Goal: Communication & Community: Answer question/provide support

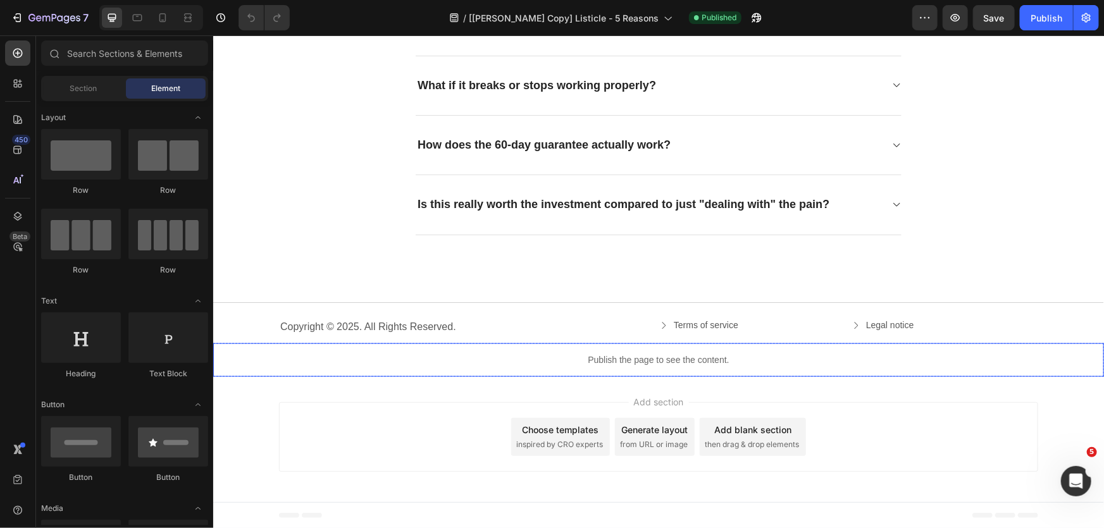
click at [649, 350] on div "Publish the page to see the content." at bounding box center [658, 360] width 891 height 34
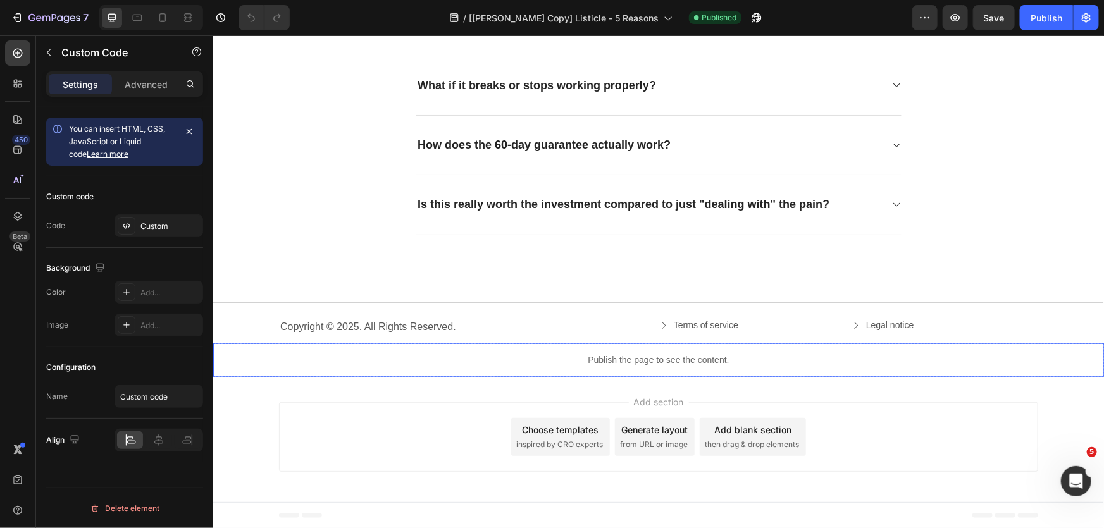
click at [649, 350] on div "Publish the page to see the content." at bounding box center [658, 360] width 891 height 34
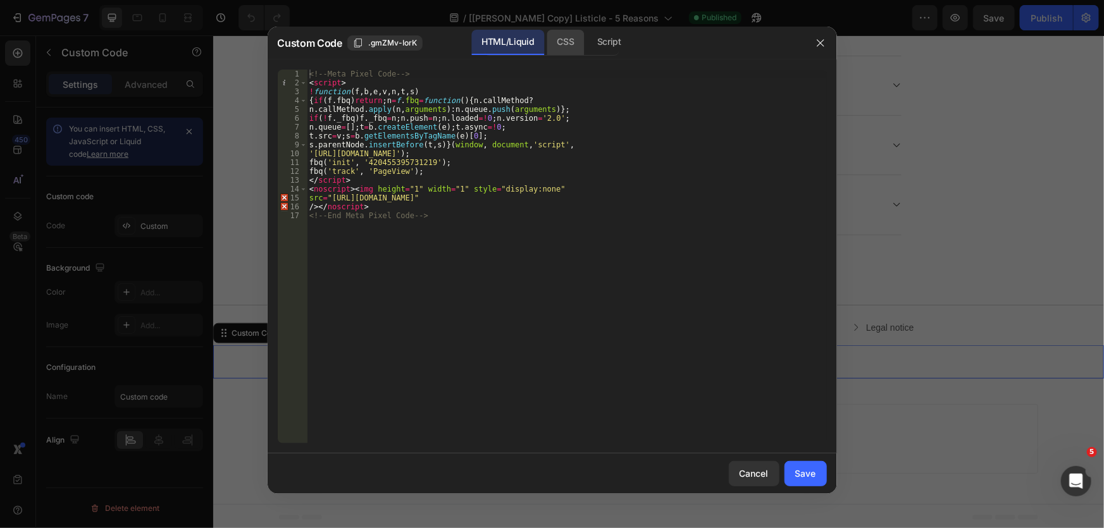
click at [574, 41] on div "CSS" at bounding box center [565, 42] width 37 height 25
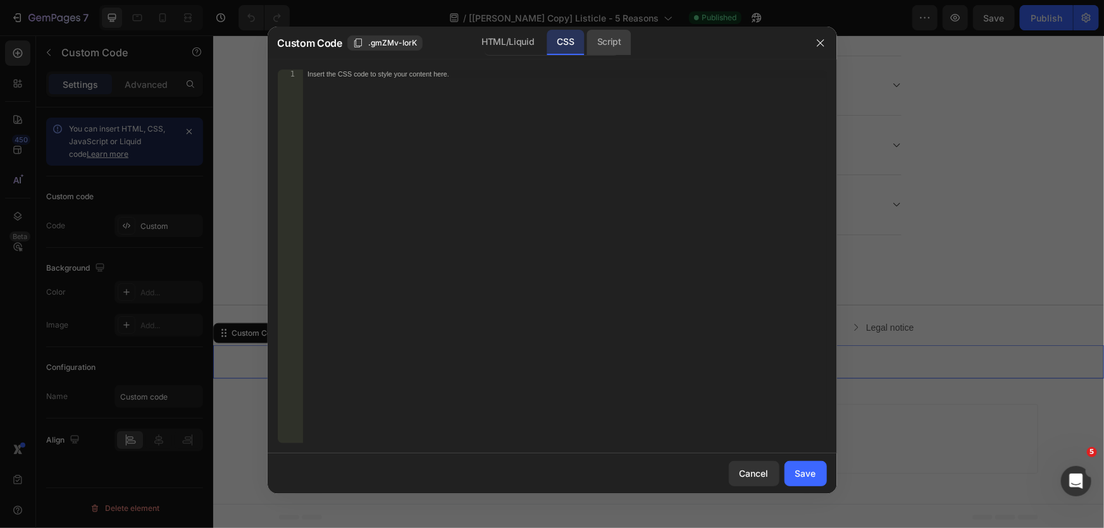
click at [601, 37] on div "Script" at bounding box center [609, 42] width 44 height 25
click at [880, 174] on div at bounding box center [552, 264] width 1104 height 528
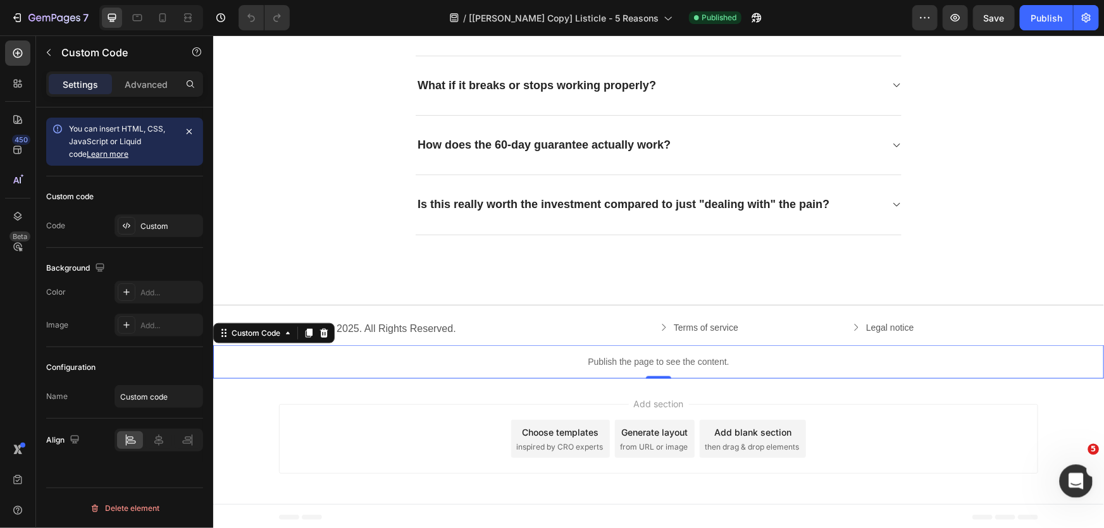
click at [1085, 466] on div "Open Intercom Messenger" at bounding box center [1075, 480] width 30 height 30
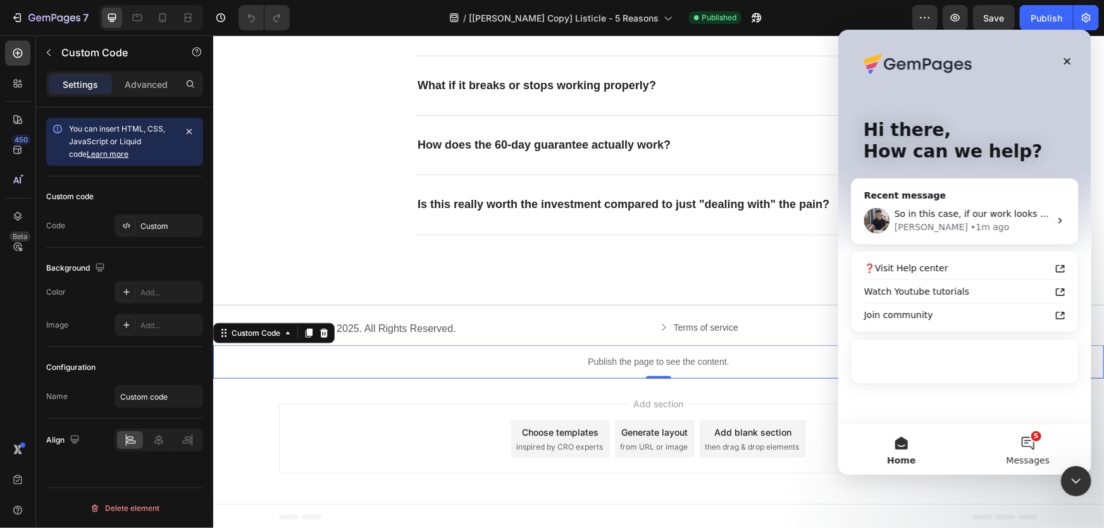
click at [1028, 456] on span "Messages" at bounding box center [1028, 460] width 44 height 9
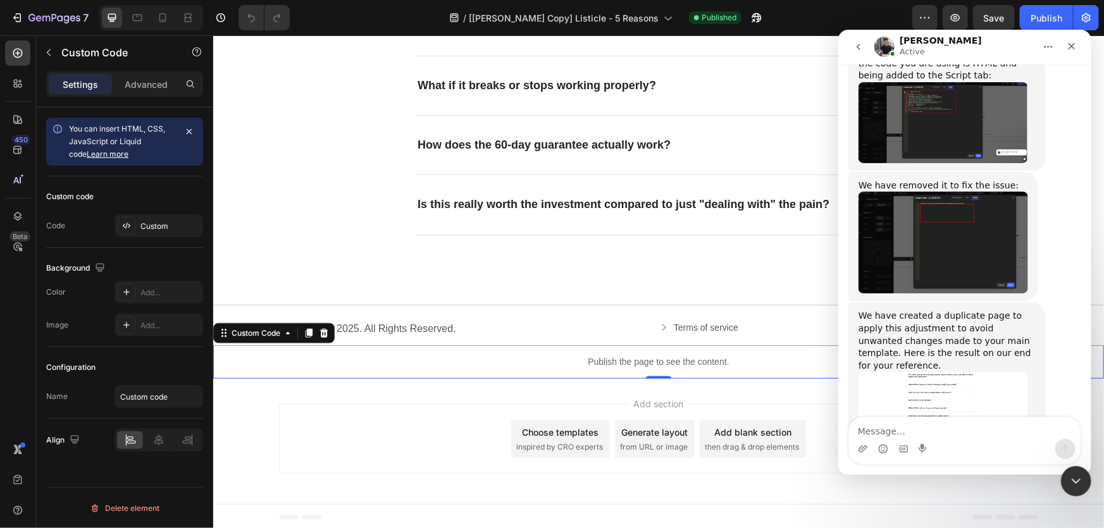
scroll to position [2046, 0]
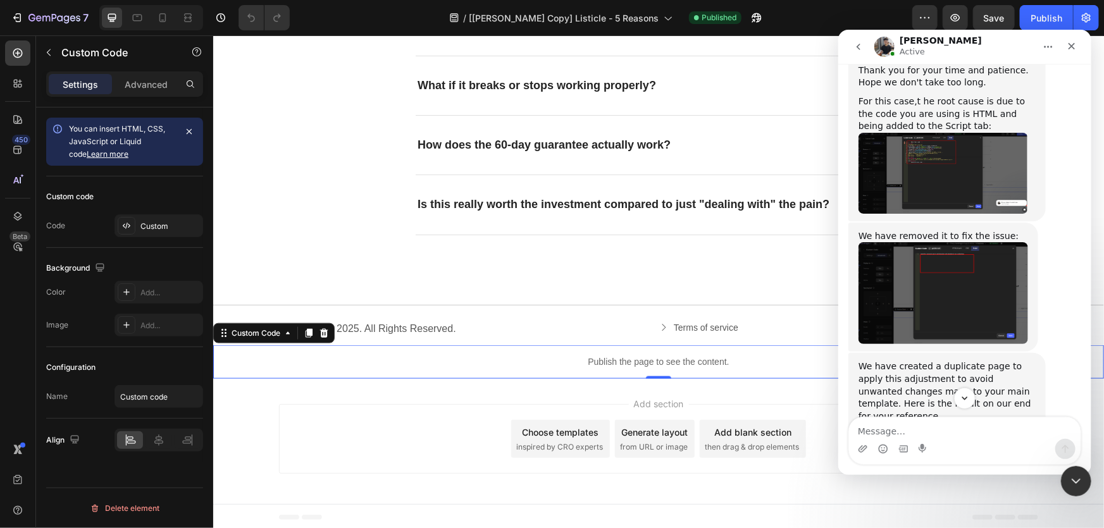
click at [971, 422] on img "Tony says…" at bounding box center [943, 463] width 170 height 82
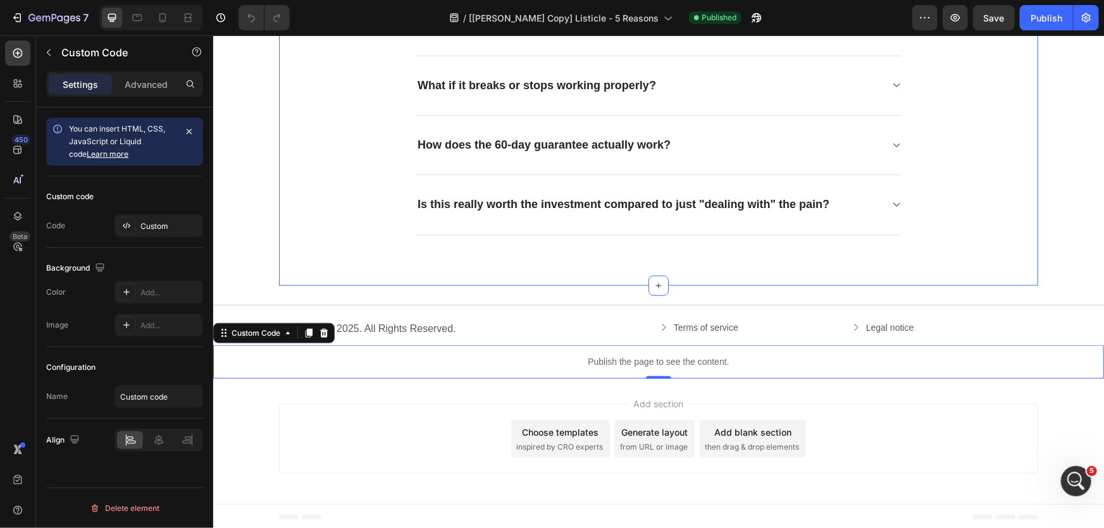
scroll to position [2218, 0]
click at [1068, 477] on icon "Open Intercom Messenger" at bounding box center [1075, 480] width 21 height 21
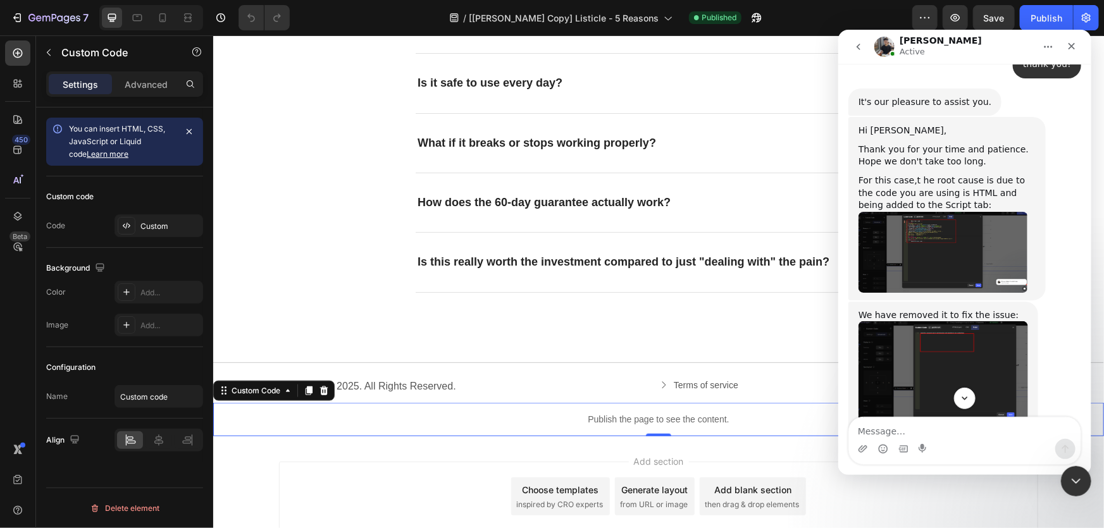
scroll to position [1930, 0]
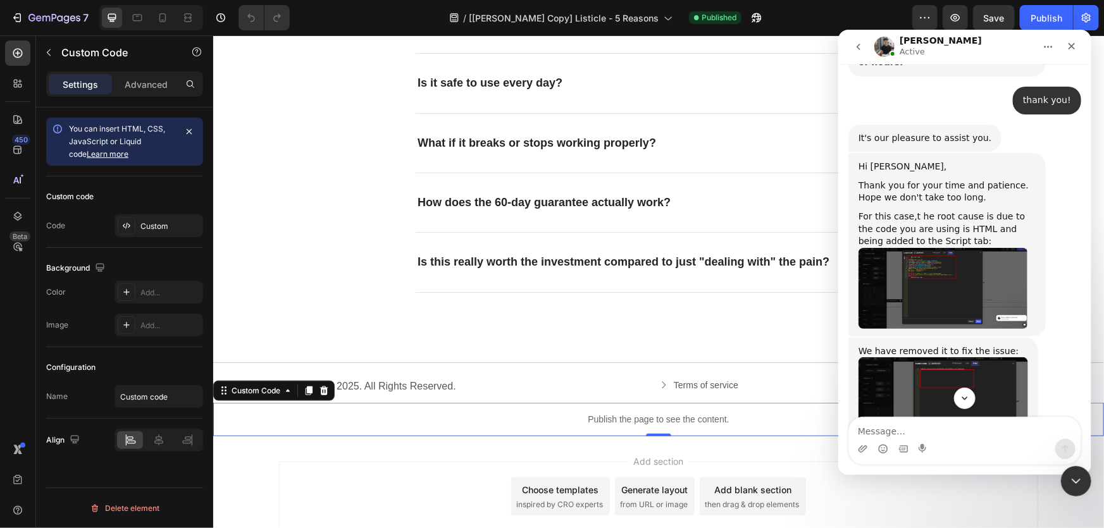
drag, startPoint x: 932, startPoint y: 330, endPoint x: 973, endPoint y: 335, distance: 41.4
click at [973, 475] on div "We have created a duplicate page to apply this adjustment to avoid unwanted cha…" at bounding box center [946, 506] width 177 height 62
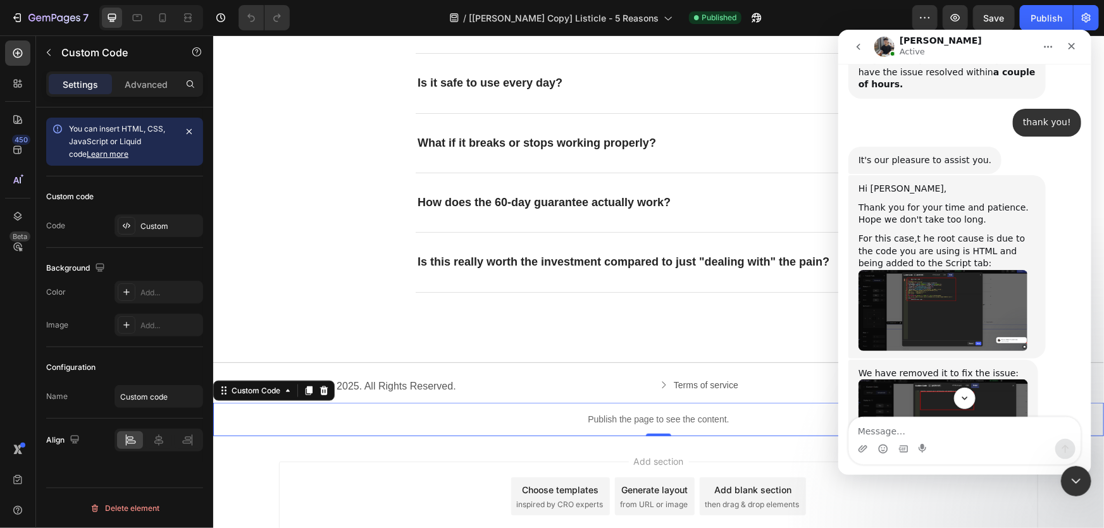
scroll to position [1873, 0]
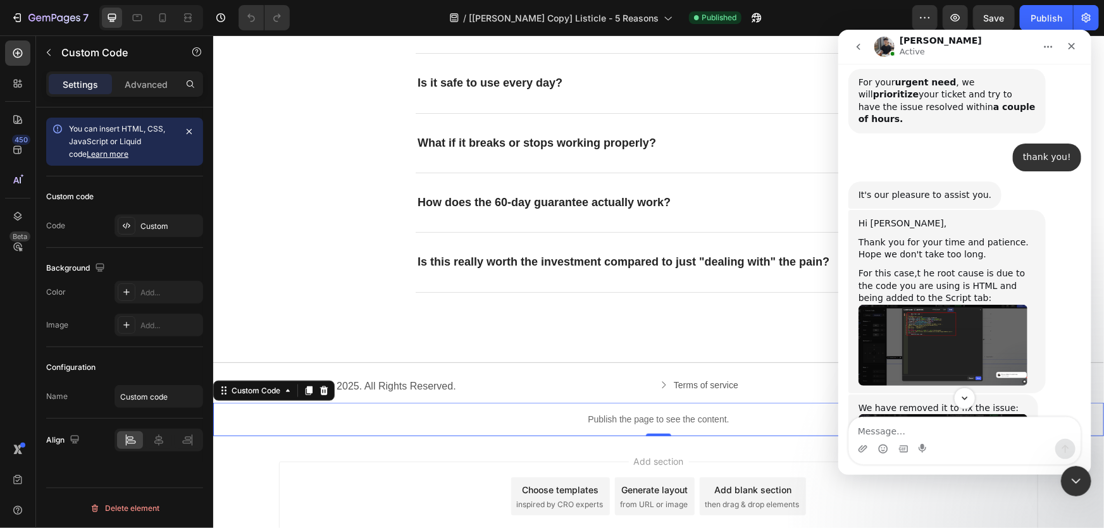
click at [927, 304] on img "Tony says…" at bounding box center [943, 344] width 170 height 81
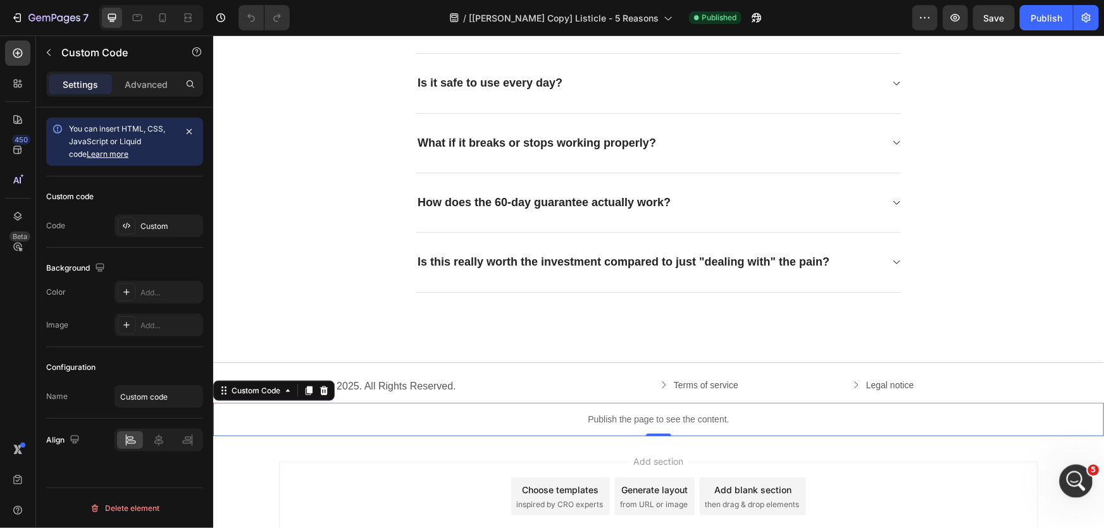
click at [1085, 476] on icon "Open Intercom Messenger" at bounding box center [1075, 480] width 21 height 21
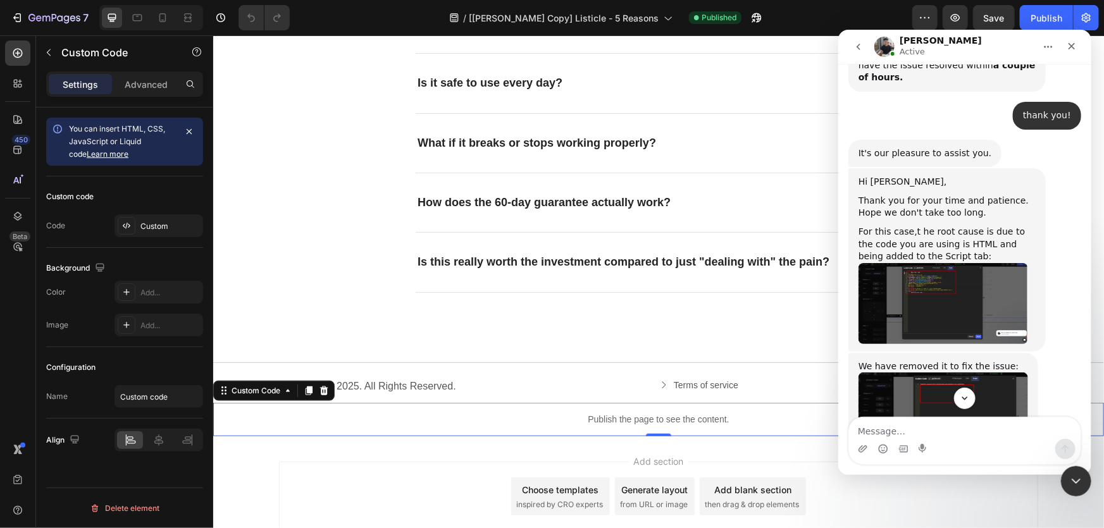
scroll to position [1873, 0]
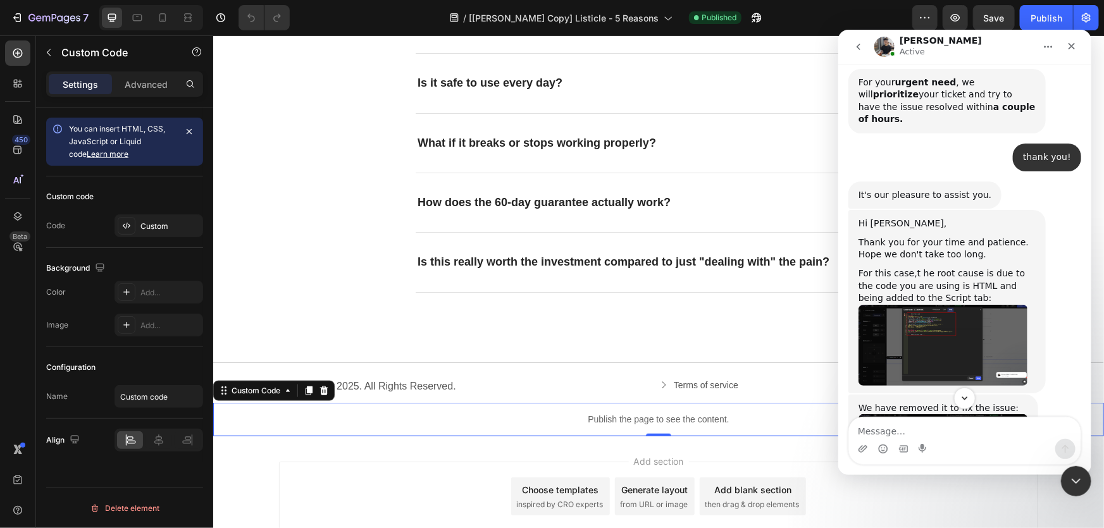
click at [958, 414] on img "Tony says…" at bounding box center [943, 465] width 170 height 102
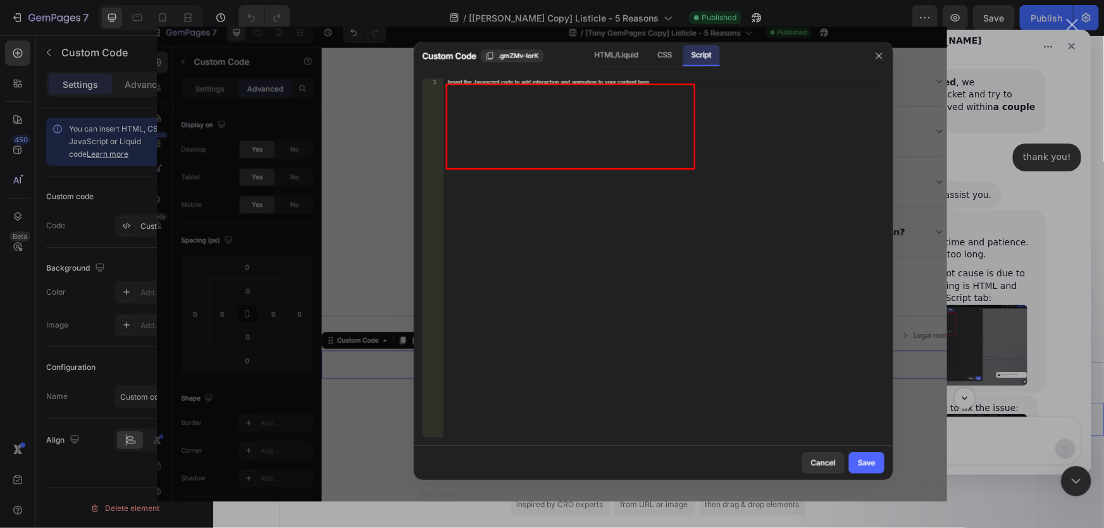
scroll to position [0, 0]
click at [1002, 224] on div "Intercom messenger" at bounding box center [552, 264] width 1104 height 528
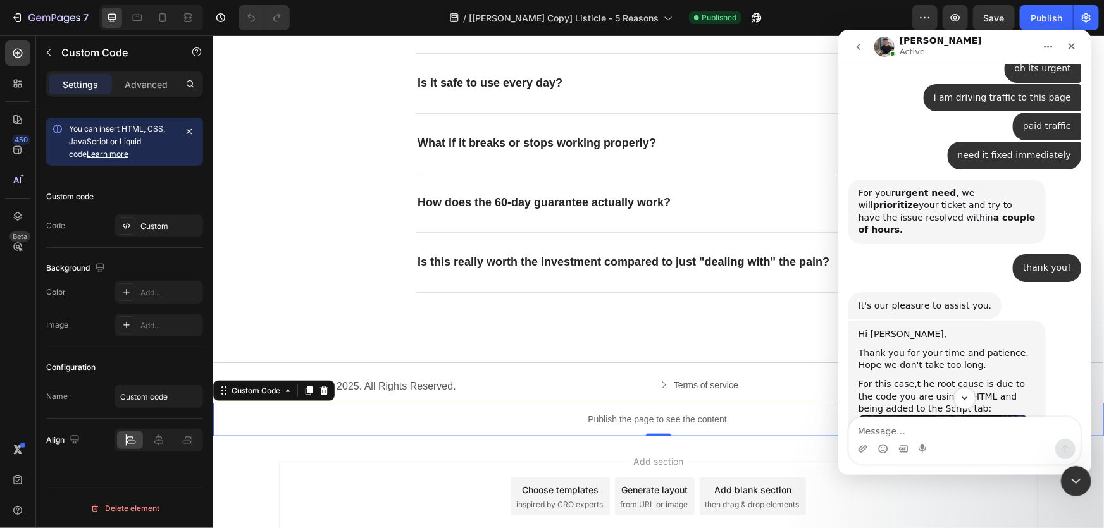
scroll to position [1758, 0]
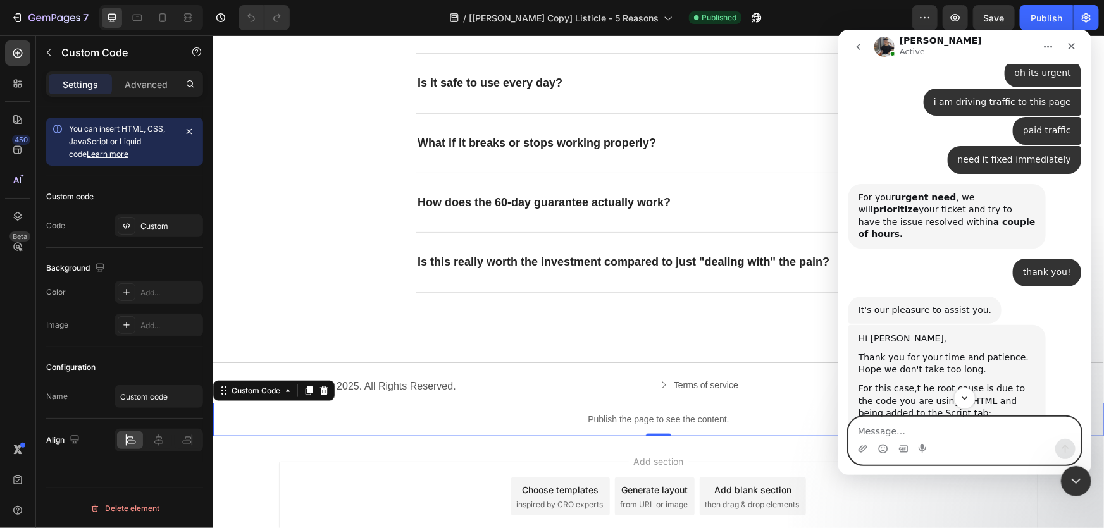
click at [915, 432] on textarea "Message…" at bounding box center [965, 428] width 232 height 22
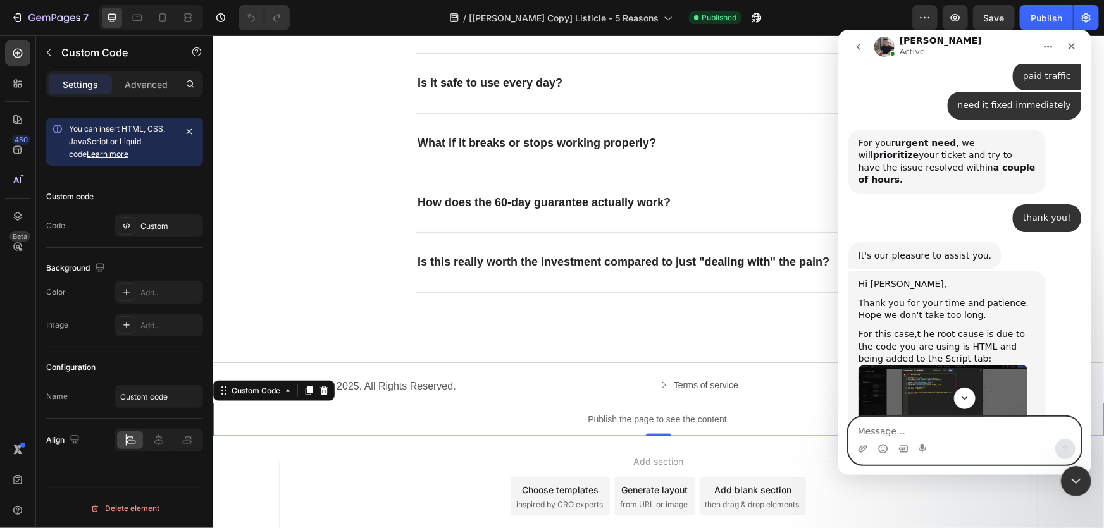
scroll to position [1816, 0]
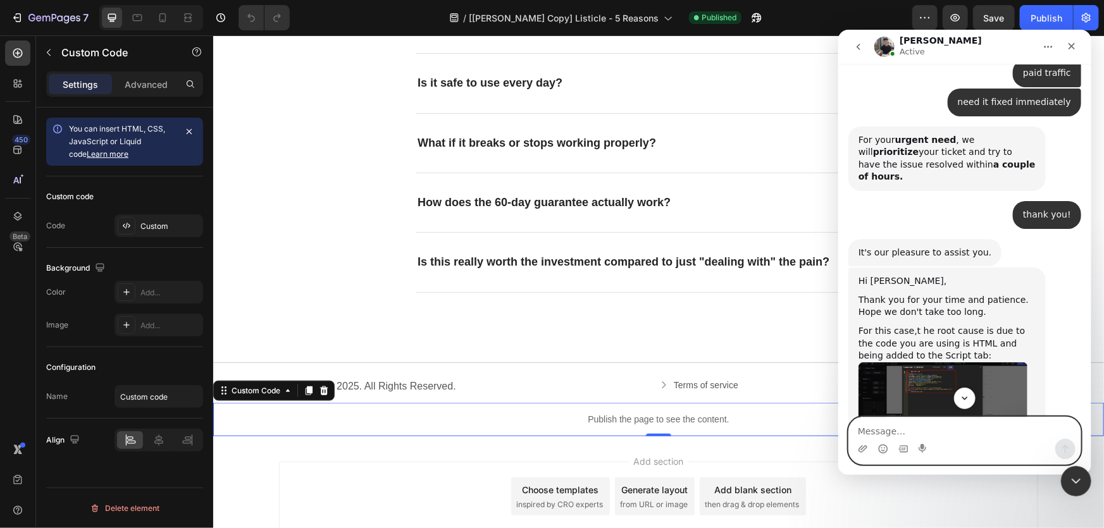
click at [877, 431] on textarea "Message…" at bounding box center [965, 428] width 232 height 22
type textarea "sorry i dont understand where do i place it"
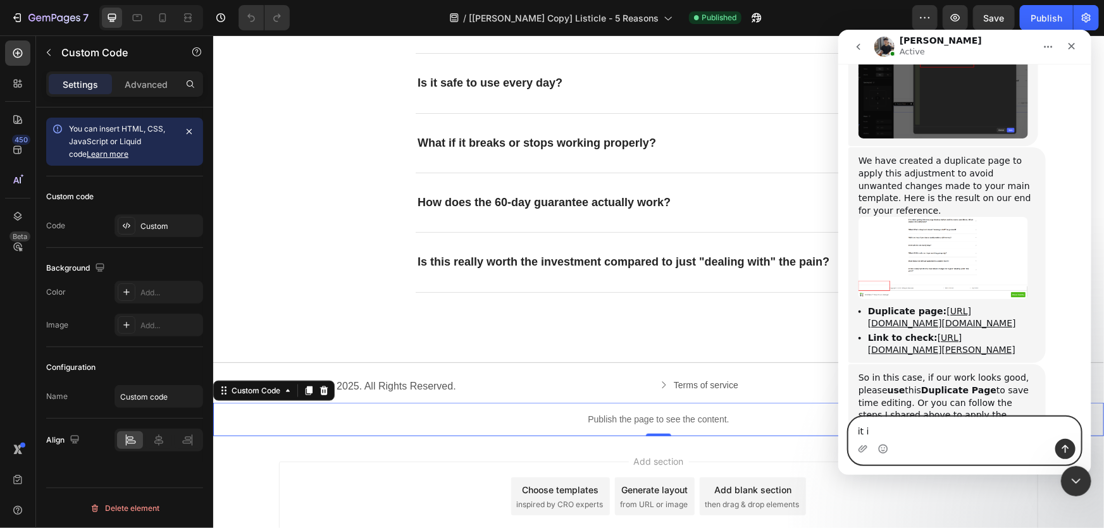
scroll to position [2256, 0]
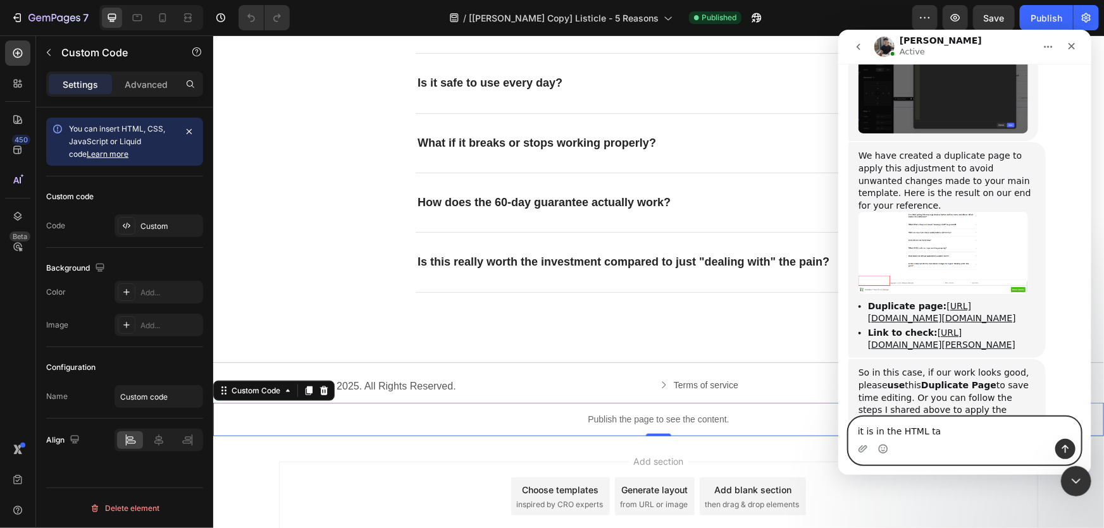
type textarea "it is in the HTML tab"
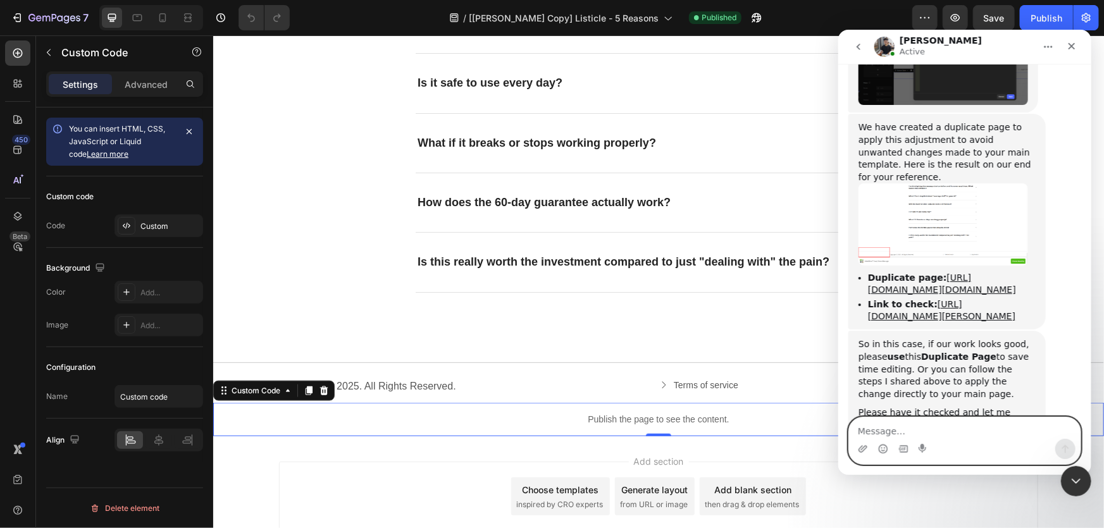
scroll to position [2285, 0]
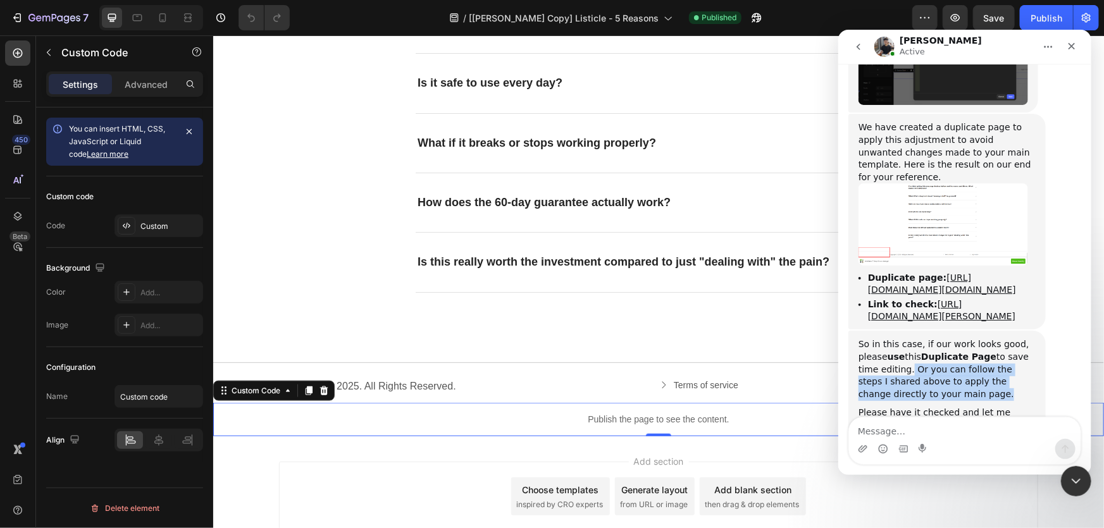
drag, startPoint x: 889, startPoint y: 255, endPoint x: 910, endPoint y: 275, distance: 29.6
click at [910, 338] on div "So in this case, if our work looks good, please use this Duplicate Page to save…" at bounding box center [946, 369] width 177 height 62
click at [916, 406] on div "Please have it checked and let me know how is it on your end. Thank you!" at bounding box center [946, 418] width 177 height 25
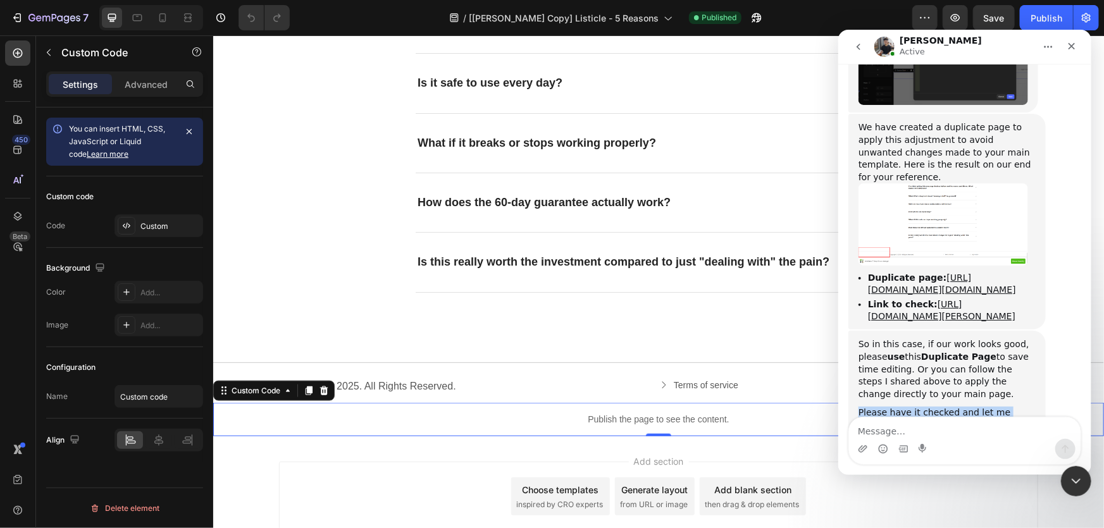
click at [916, 406] on div "Please have it checked and let me know how is it on your end. Thank you!" at bounding box center [946, 418] width 177 height 25
click at [935, 427] on textarea "Message…" at bounding box center [965, 428] width 232 height 22
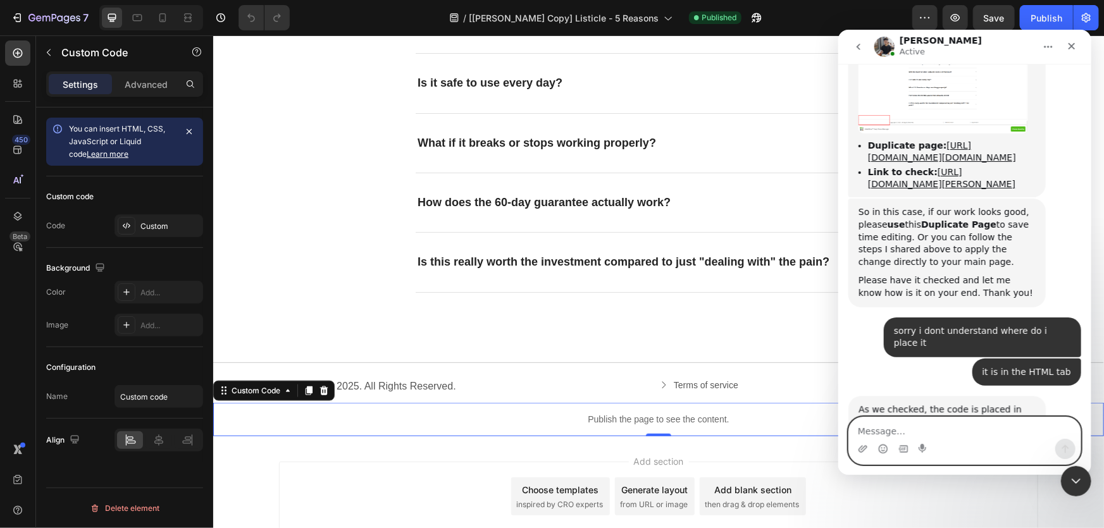
scroll to position [2465, 0]
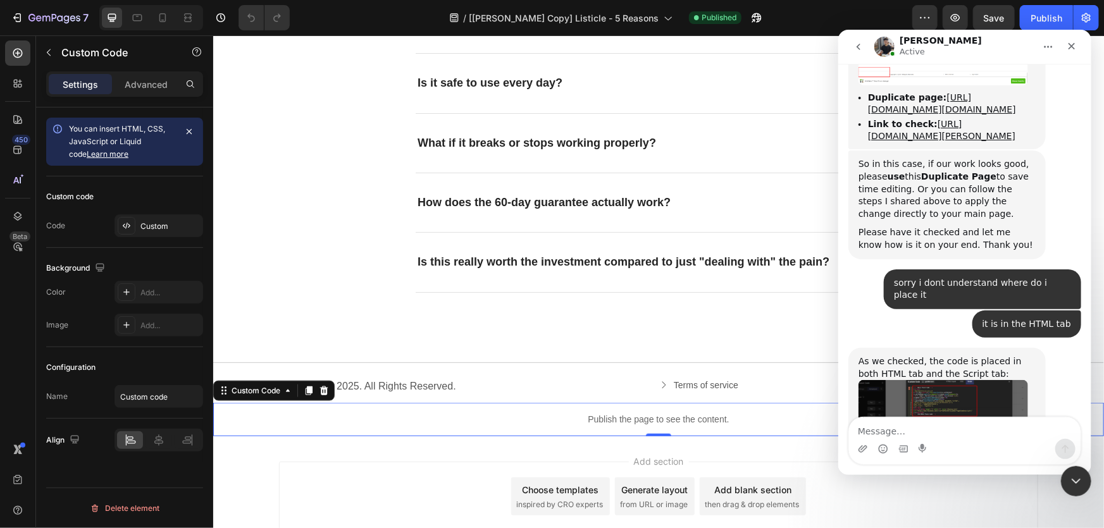
click at [955, 380] on img "Tony says…" at bounding box center [943, 429] width 170 height 99
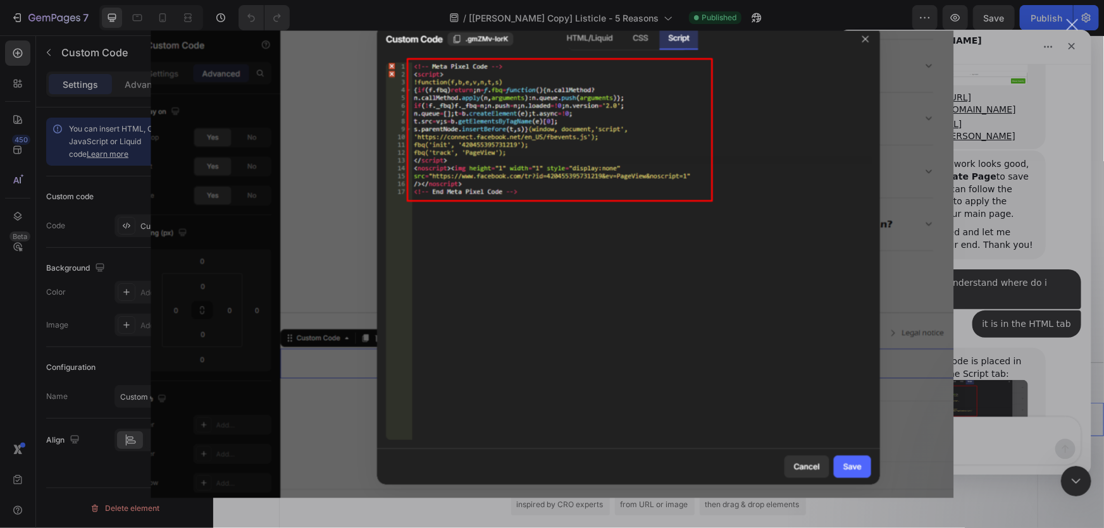
scroll to position [0, 0]
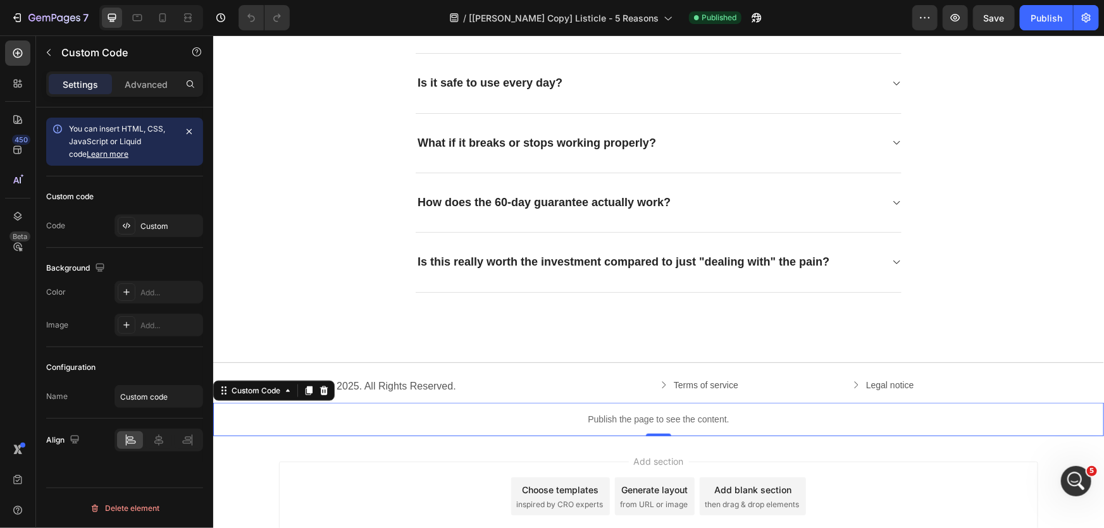
click at [602, 422] on p "Publish the page to see the content." at bounding box center [658, 419] width 891 height 13
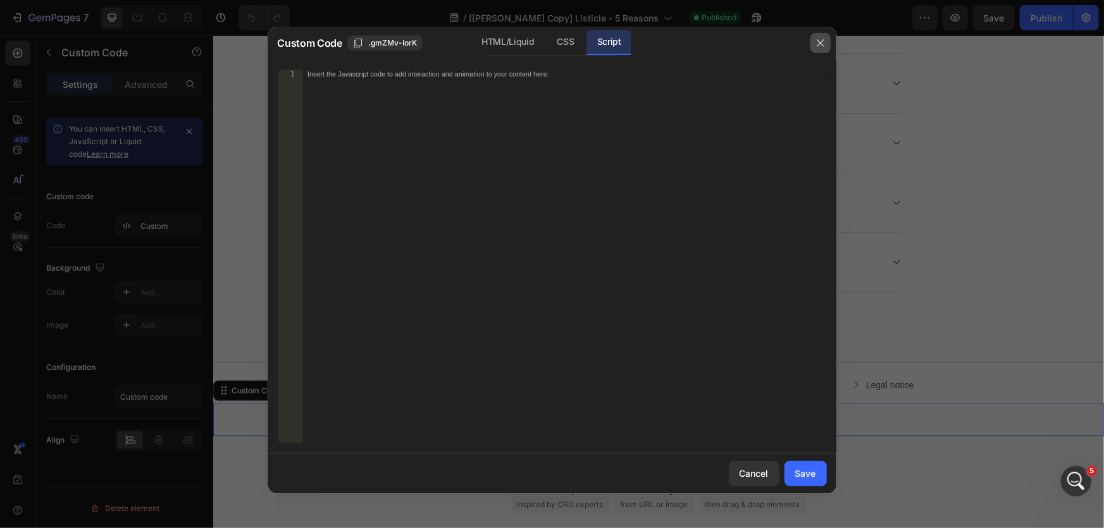
click at [829, 42] on button "button" at bounding box center [821, 43] width 20 height 20
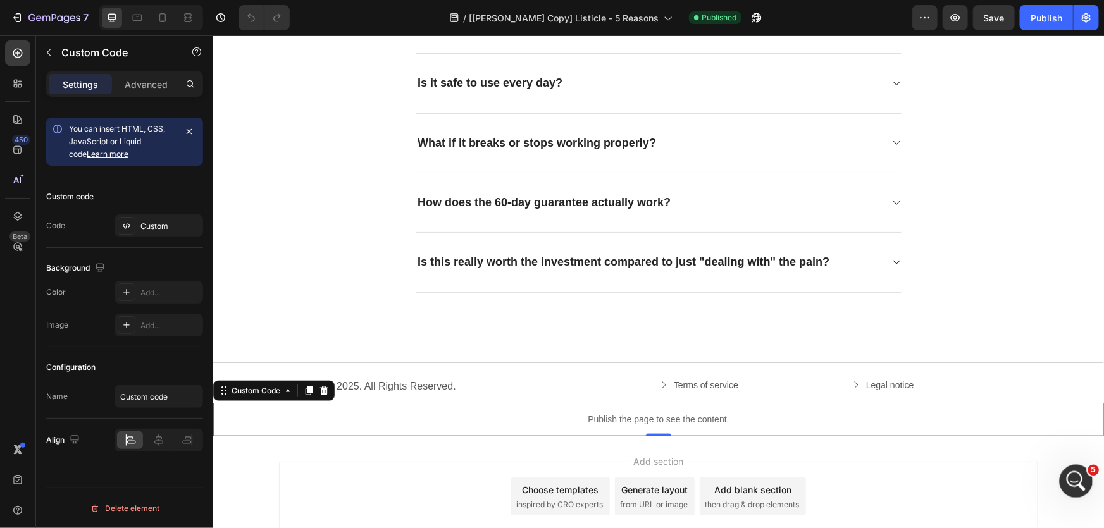
click at [1073, 465] on div "Open Intercom Messenger" at bounding box center [1075, 480] width 42 height 42
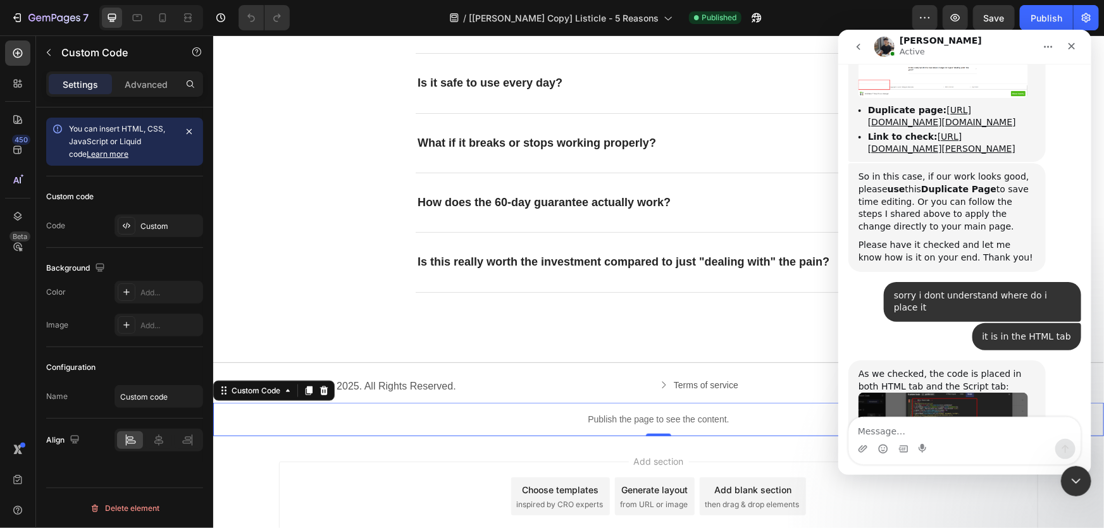
click at [920, 432] on textarea "Message…" at bounding box center [965, 428] width 232 height 22
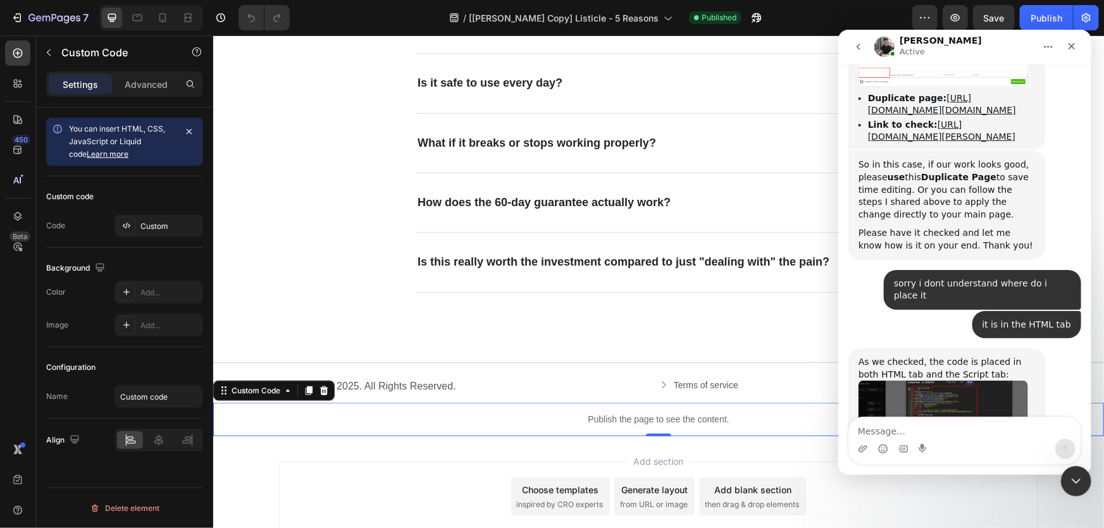
scroll to position [2465, 0]
type textarea "ok i will remove it now"
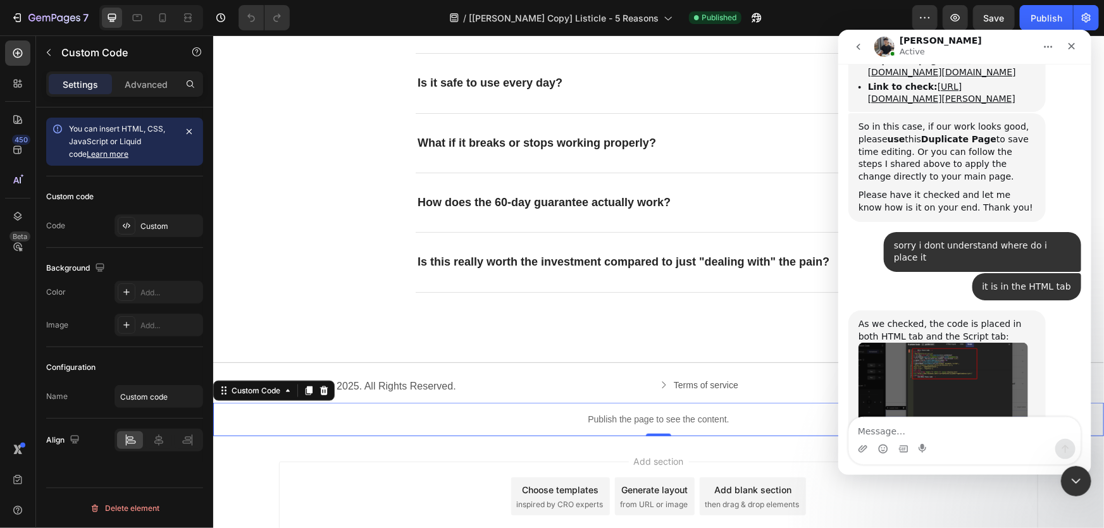
click at [831, 13] on div "/ [Tony GemPages Copy] Listicle - 5 Reasons Published" at bounding box center [606, 17] width 613 height 25
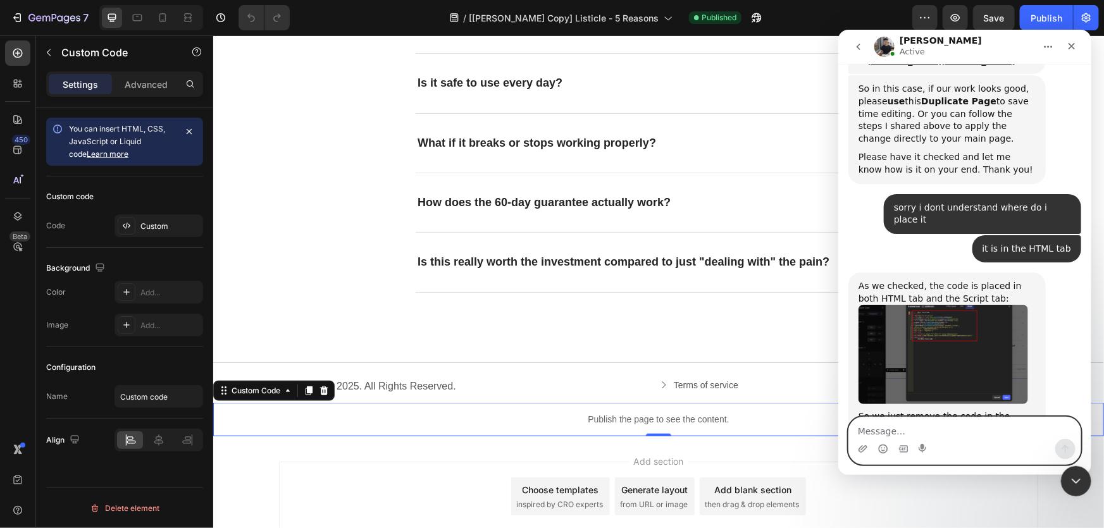
click at [983, 428] on textarea "Message…" at bounding box center [965, 428] width 232 height 22
type textarea "yes, thanks!"
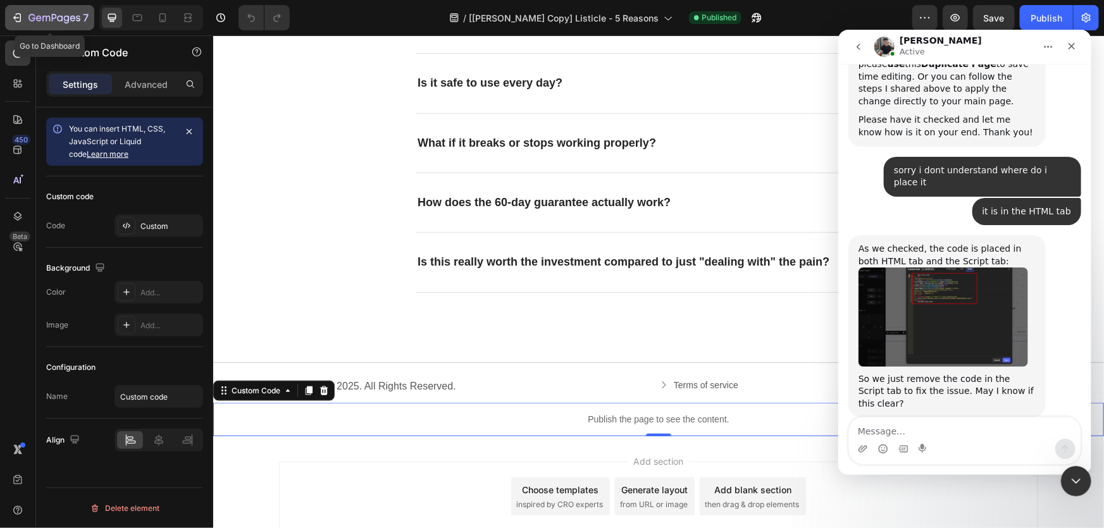
click at [32, 14] on icon "button" at bounding box center [31, 18] width 7 height 8
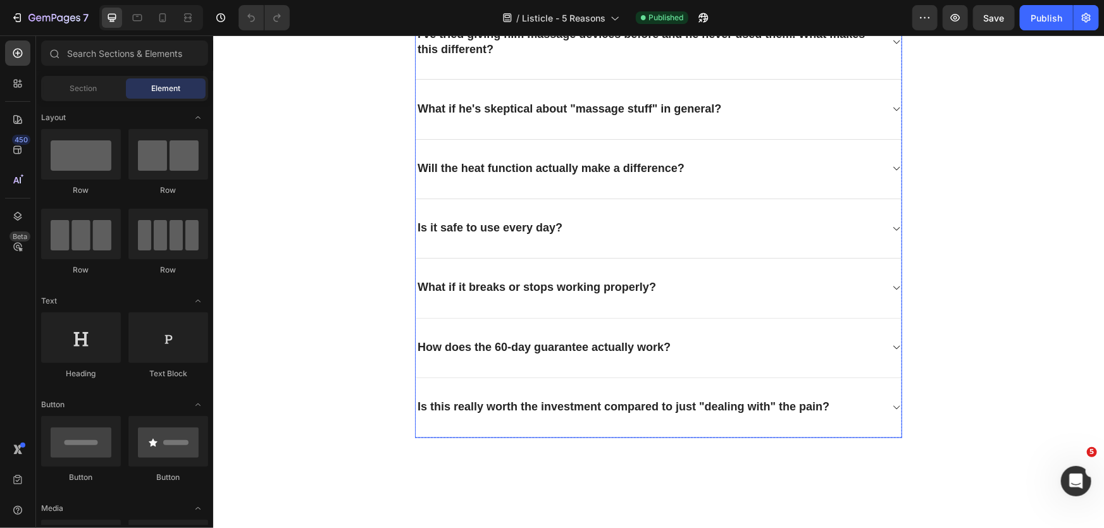
scroll to position [3746, 0]
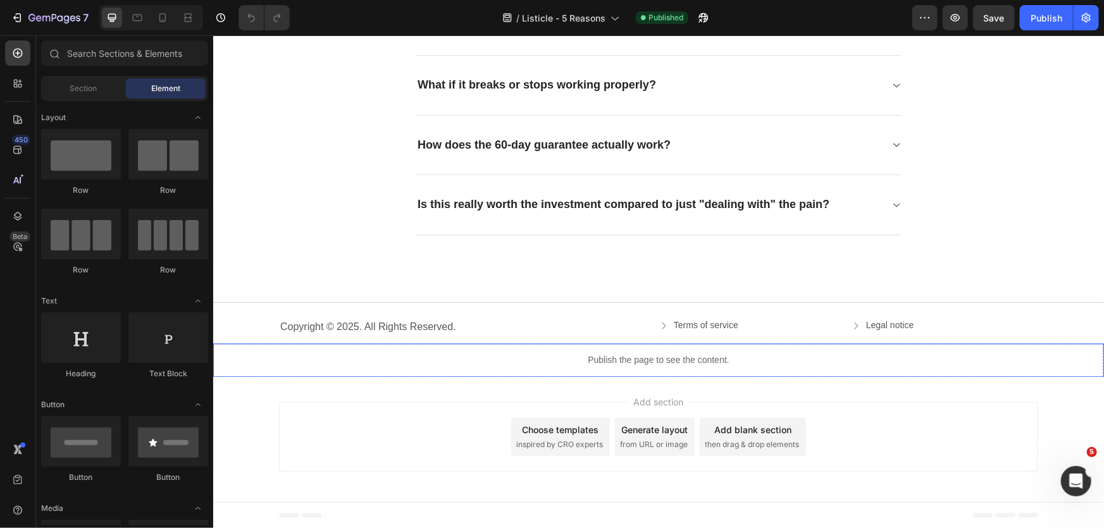
click at [558, 356] on p "Publish the page to see the content." at bounding box center [658, 359] width 891 height 13
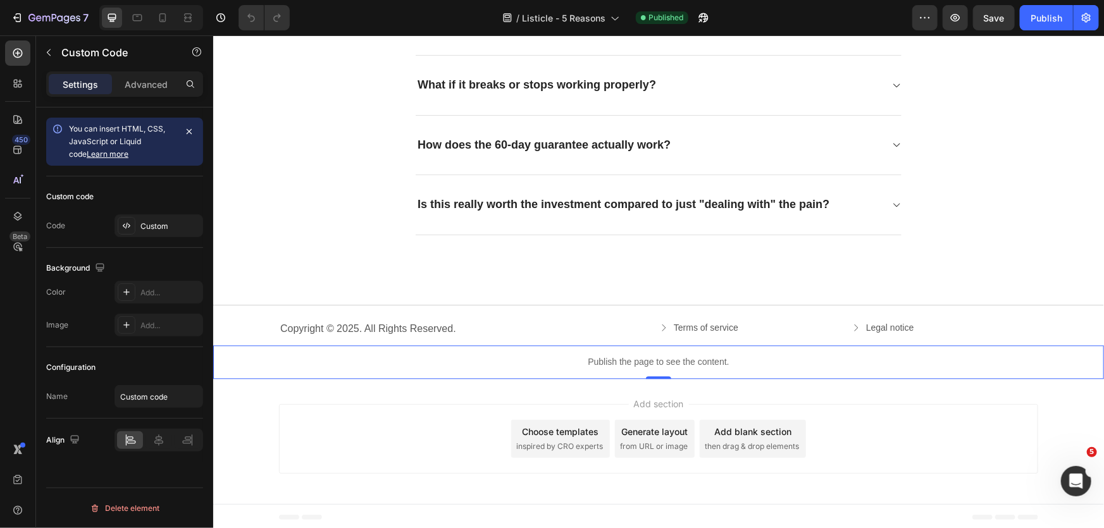
click at [558, 356] on p "Publish the page to see the content." at bounding box center [658, 361] width 891 height 13
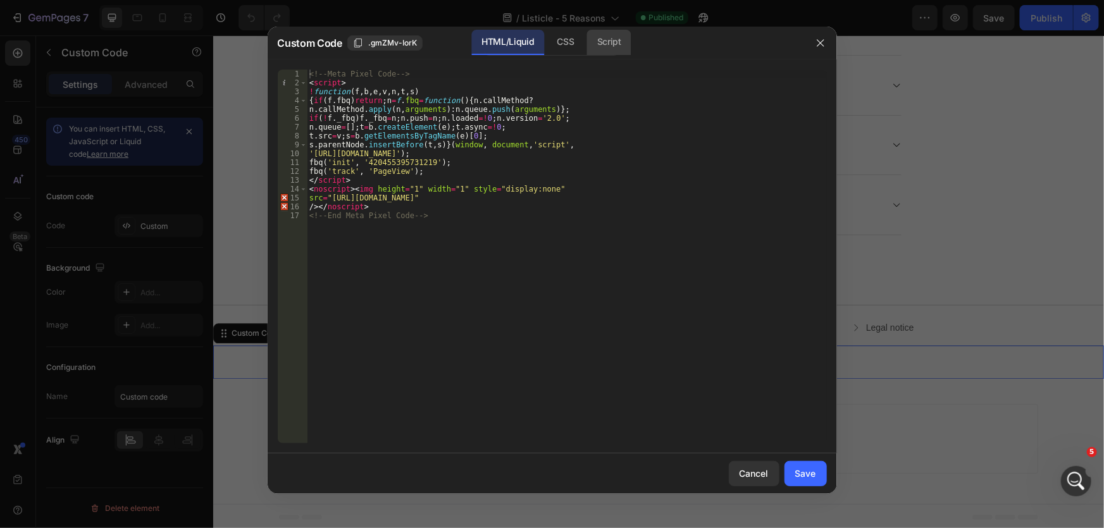
click at [599, 43] on div "Script" at bounding box center [609, 42] width 44 height 25
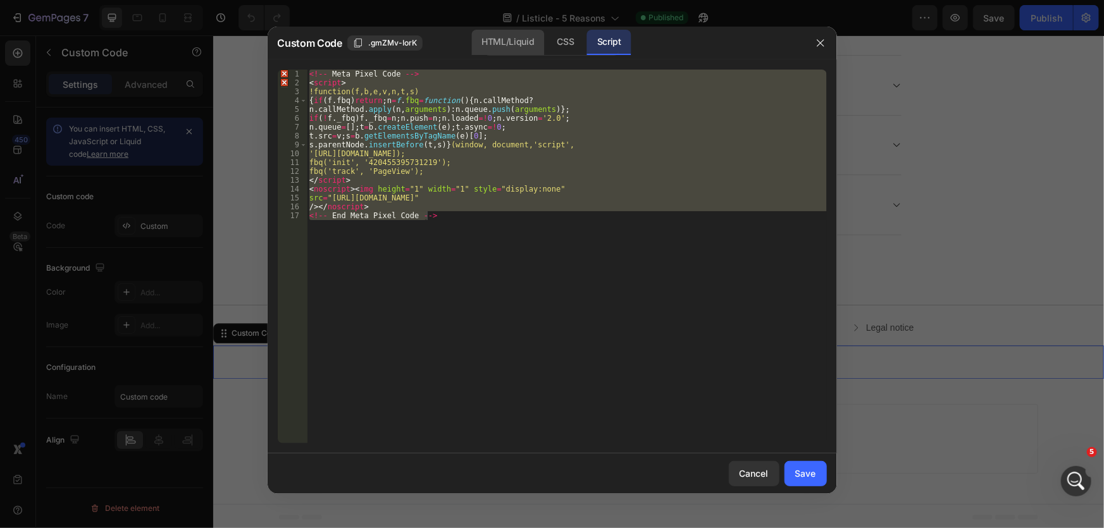
click at [515, 40] on div "HTML/Liquid" at bounding box center [508, 42] width 73 height 25
click at [608, 43] on div "Script" at bounding box center [609, 42] width 44 height 25
click at [475, 228] on div "<!-- Meta Pixel Code --> < script > !function(f,b,e,v,n,t,s) { if ( f . fbq ) r…" at bounding box center [567, 257] width 520 height 374
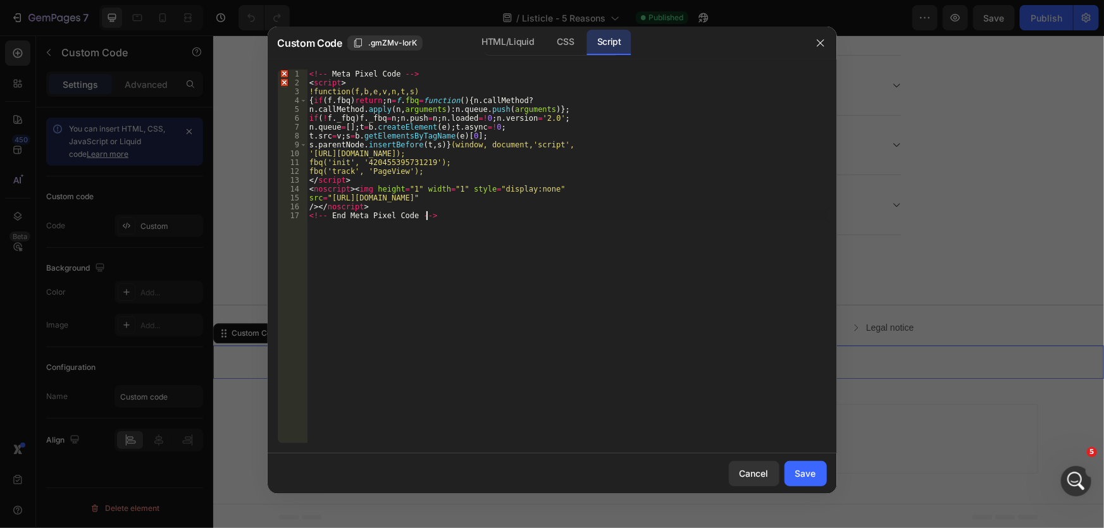
drag, startPoint x: 491, startPoint y: 215, endPoint x: 196, endPoint y: 2, distance: 364.0
click at [196, 2] on div "Custom Code .gmZMv-IorK HTML/Liquid CSS Script <!-- End Meta Pixel Code --> 1 2…" at bounding box center [552, 264] width 1104 height 528
type textarea "<!-- Meta Pixel Code --> <script>"
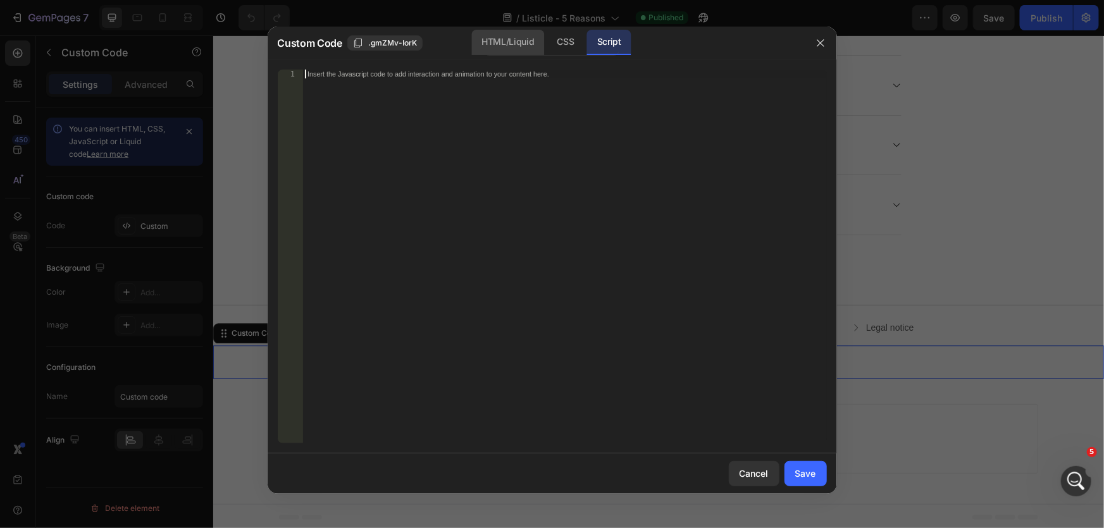
click at [482, 50] on div "HTML/Liquid" at bounding box center [508, 42] width 73 height 25
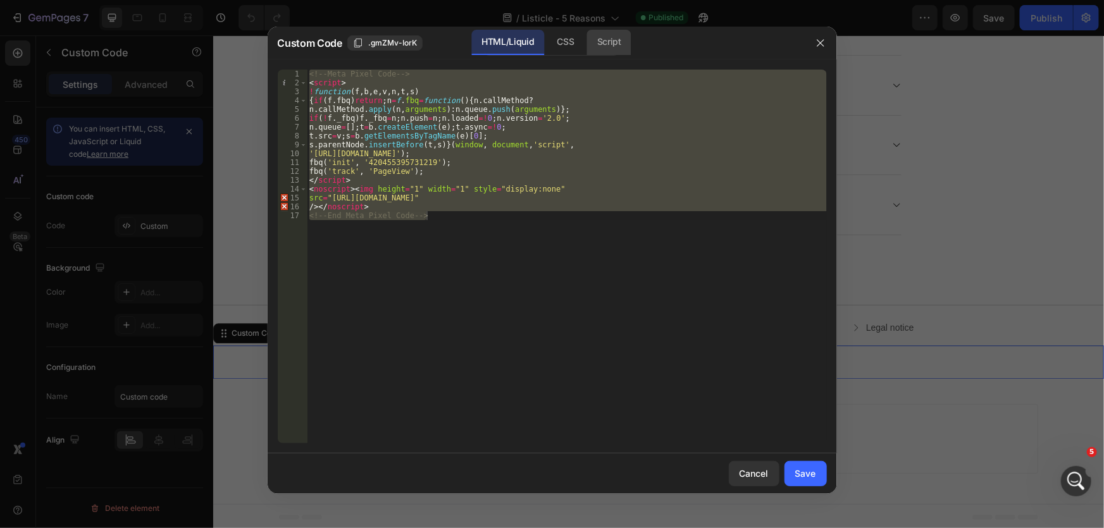
click at [610, 37] on div "Script" at bounding box center [609, 42] width 44 height 25
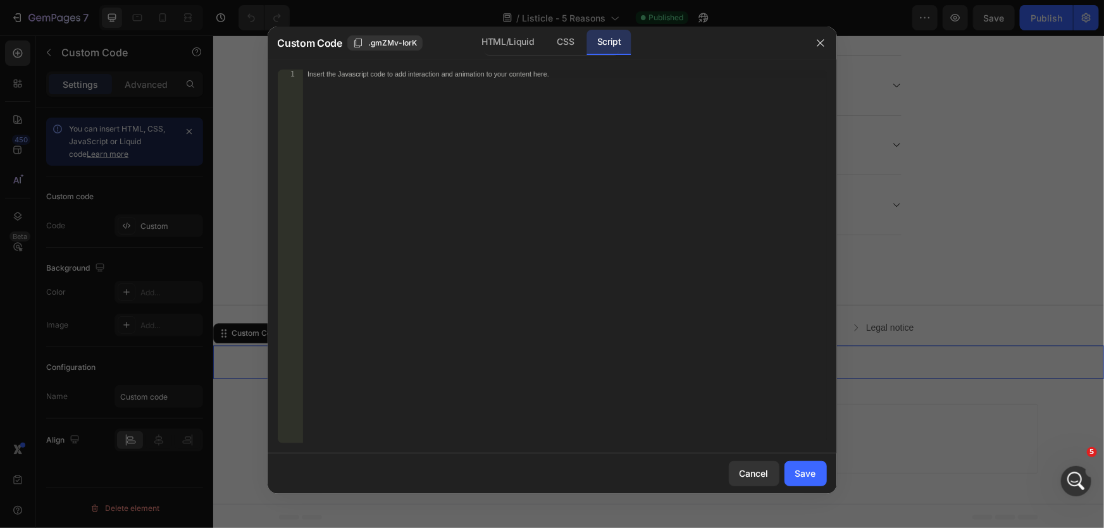
click at [650, 137] on div "Insert the Javascript code to add interaction and animation to your content her…" at bounding box center [565, 266] width 524 height 392
click at [808, 481] on button "Save" at bounding box center [806, 473] width 42 height 25
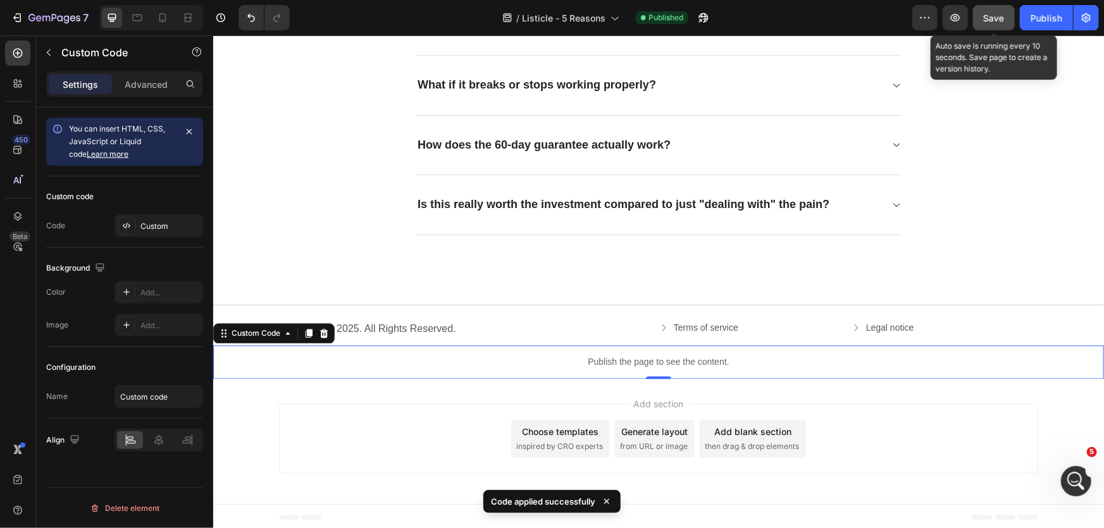
click at [994, 13] on span "Save" at bounding box center [994, 18] width 21 height 11
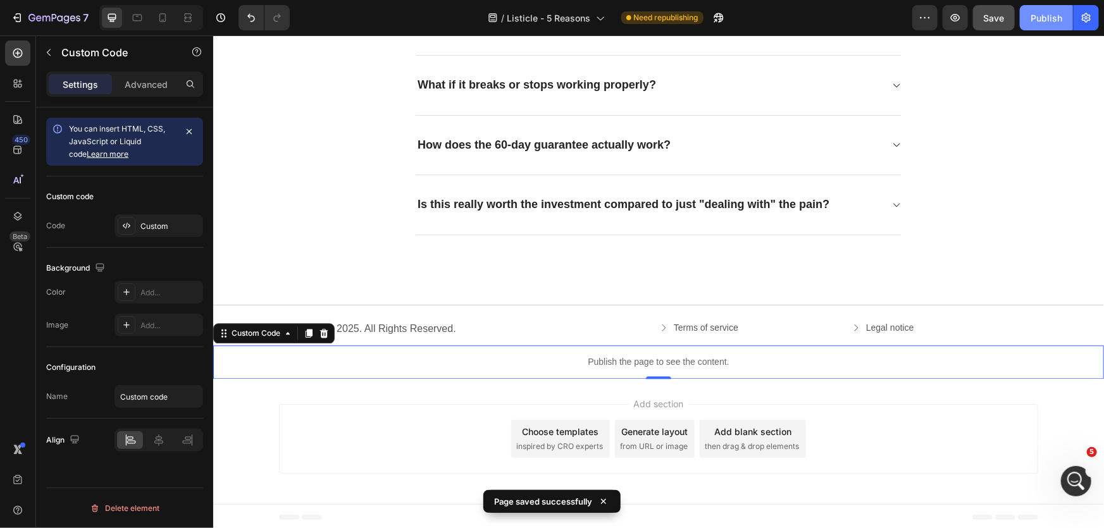
click at [1040, 23] on div "Publish" at bounding box center [1047, 17] width 32 height 13
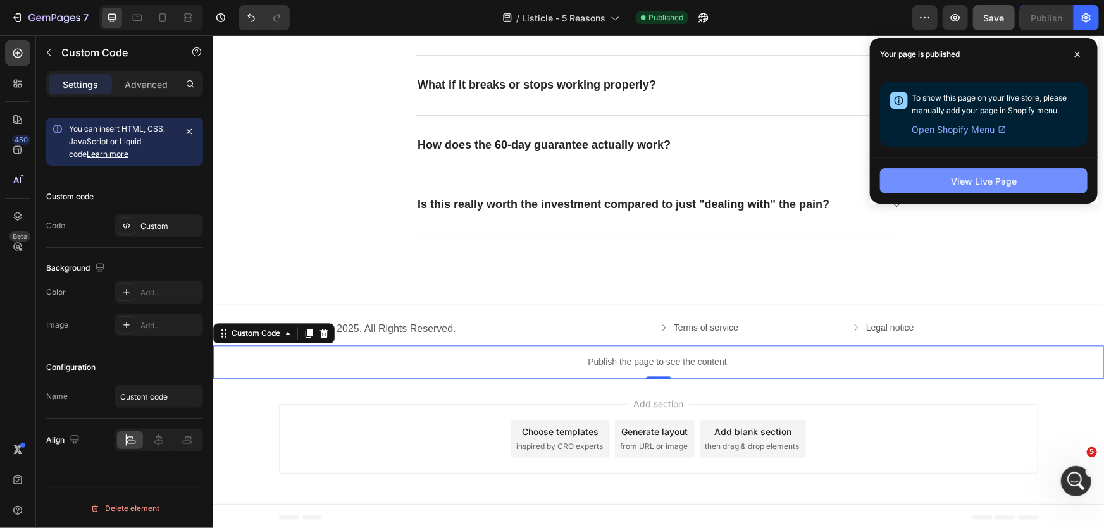
click at [985, 178] on div "View Live Page" at bounding box center [984, 181] width 66 height 13
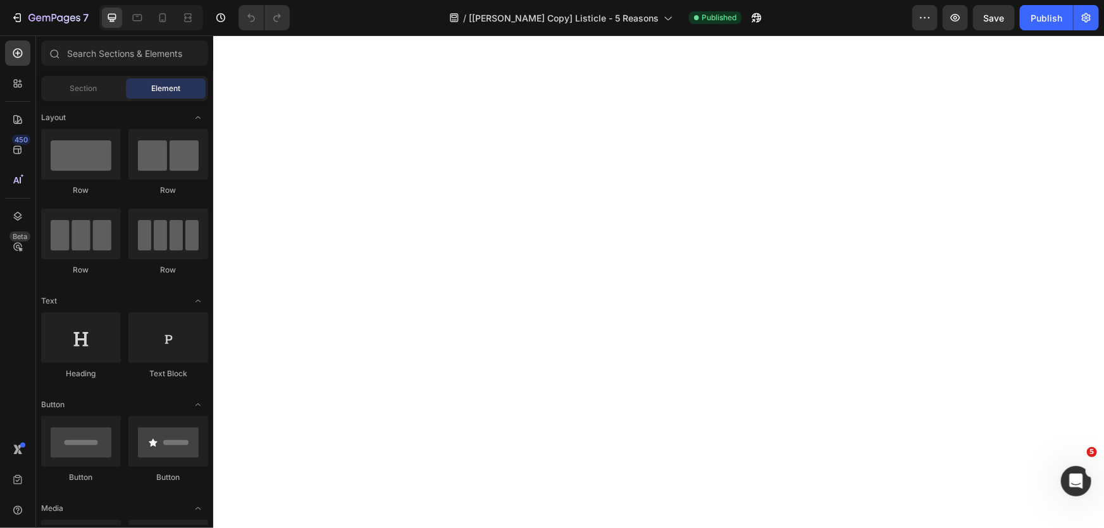
scroll to position [3049, 0]
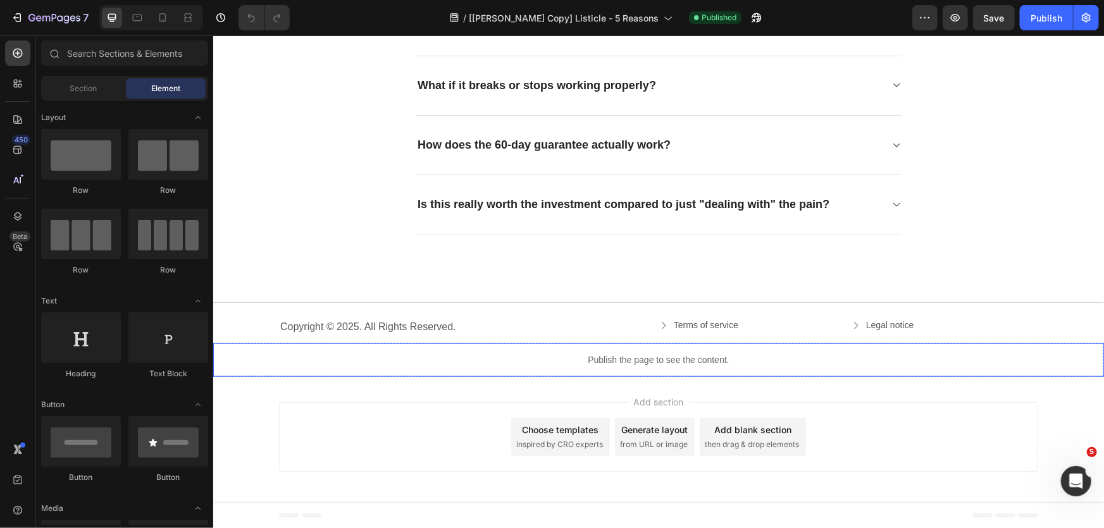
click at [588, 361] on p "Publish the page to see the content." at bounding box center [658, 359] width 891 height 13
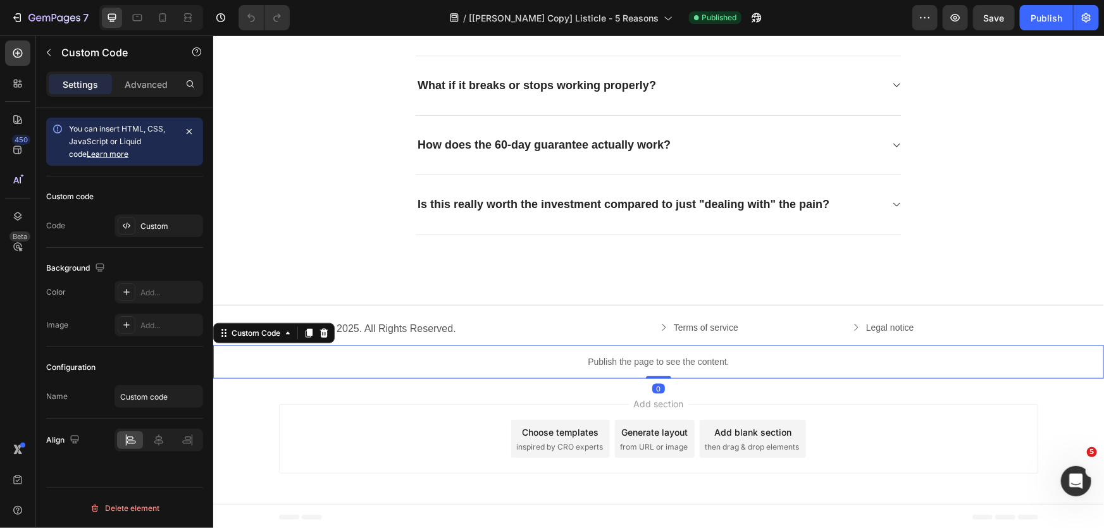
click at [588, 361] on p "Publish the page to see the content." at bounding box center [658, 361] width 891 height 13
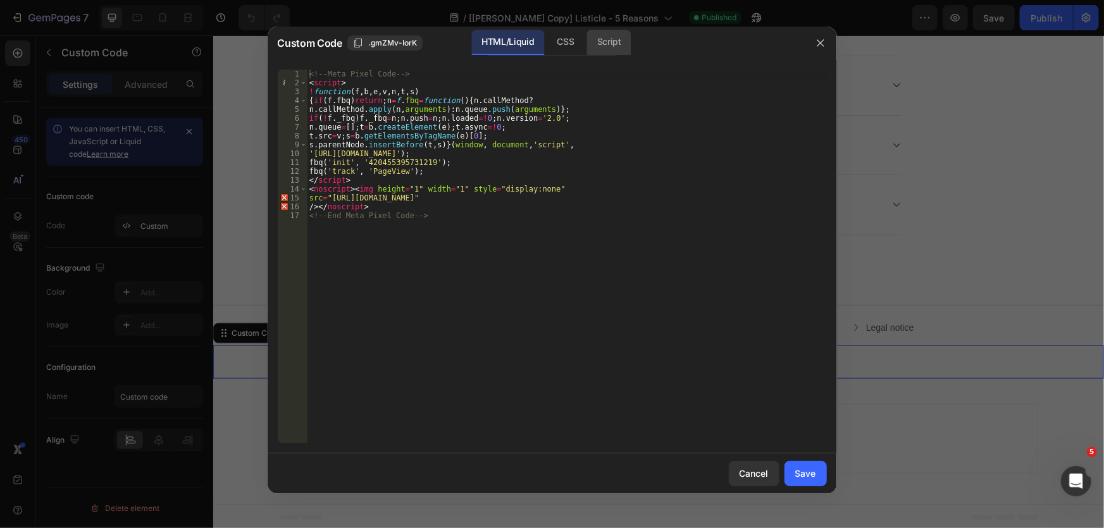
click at [604, 34] on div "Script" at bounding box center [609, 42] width 44 height 25
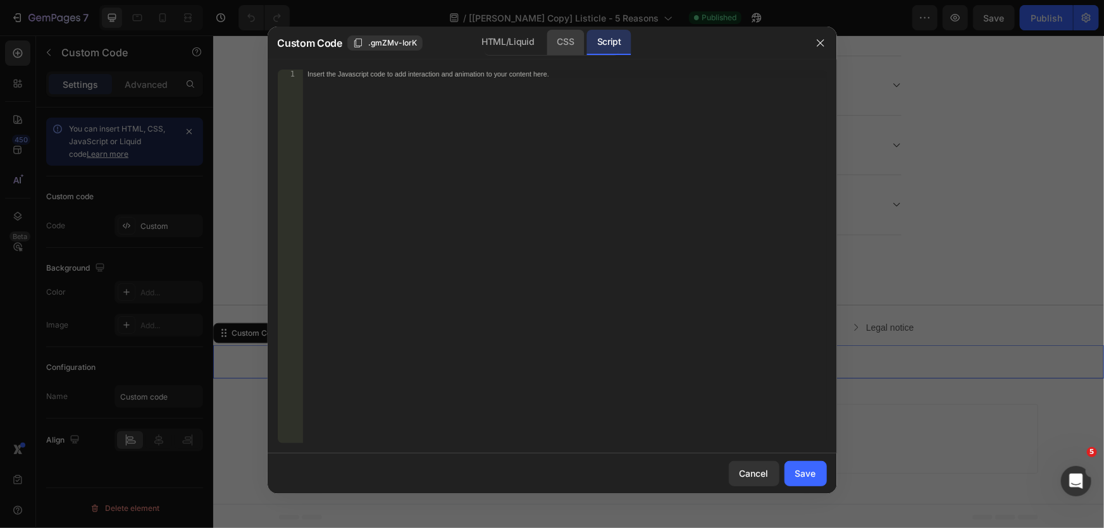
click at [572, 41] on div "CSS" at bounding box center [565, 42] width 37 height 25
click at [511, 41] on div "HTML/Liquid" at bounding box center [508, 42] width 73 height 25
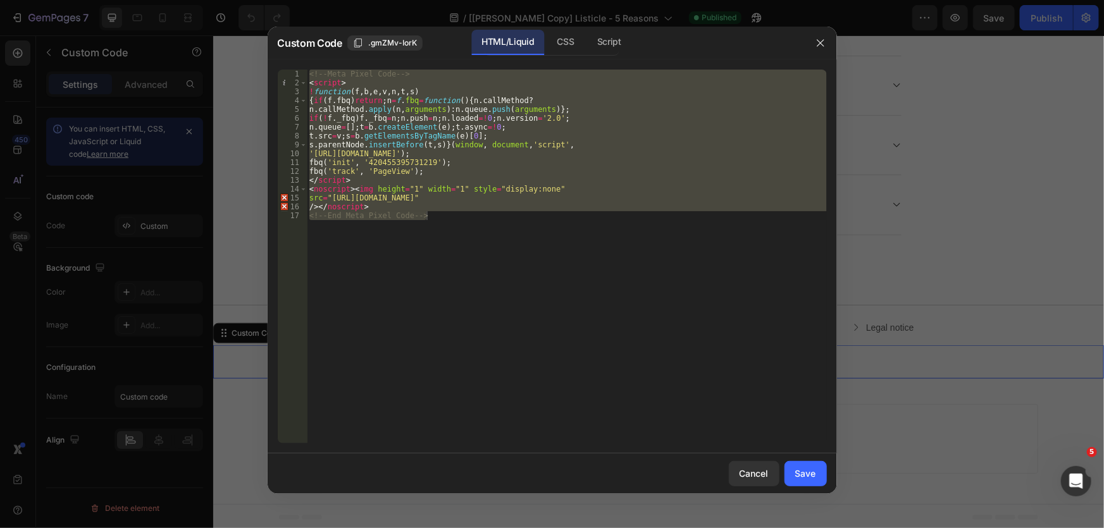
click at [575, 258] on div "<!-- Meta Pixel Code --> < script > ! function ( f , b , e , v , n , t , s ) { …" at bounding box center [567, 257] width 520 height 374
type textarea "<!-- End Meta Pixel Code -->"
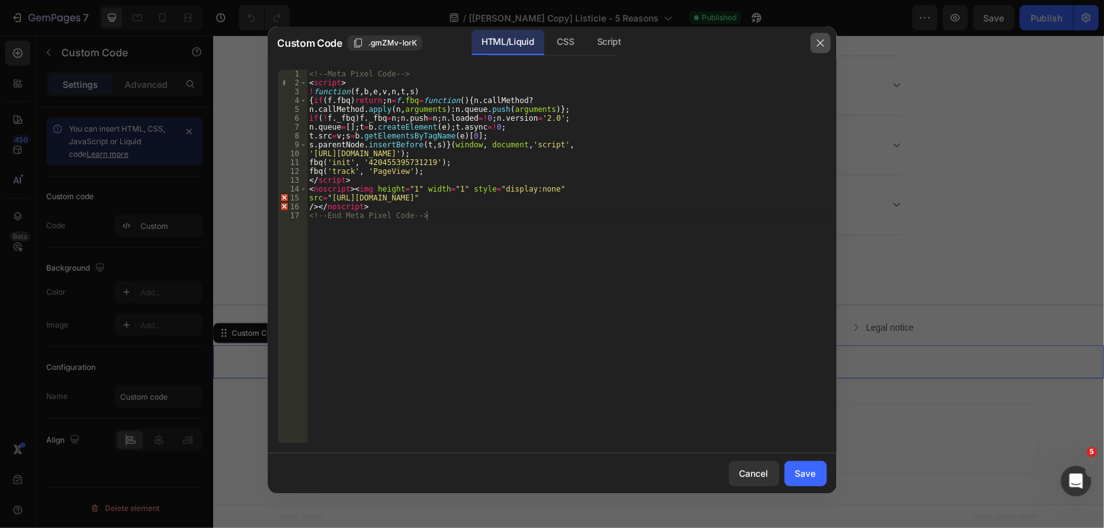
click at [820, 38] on icon "button" at bounding box center [821, 43] width 10 height 10
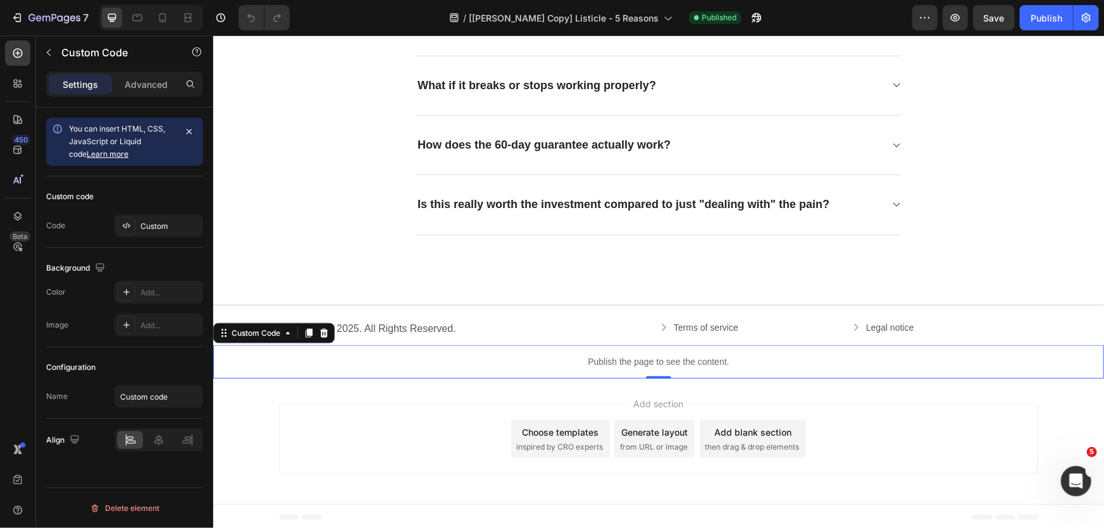
click at [411, 359] on p "Publish the page to see the content." at bounding box center [658, 361] width 891 height 13
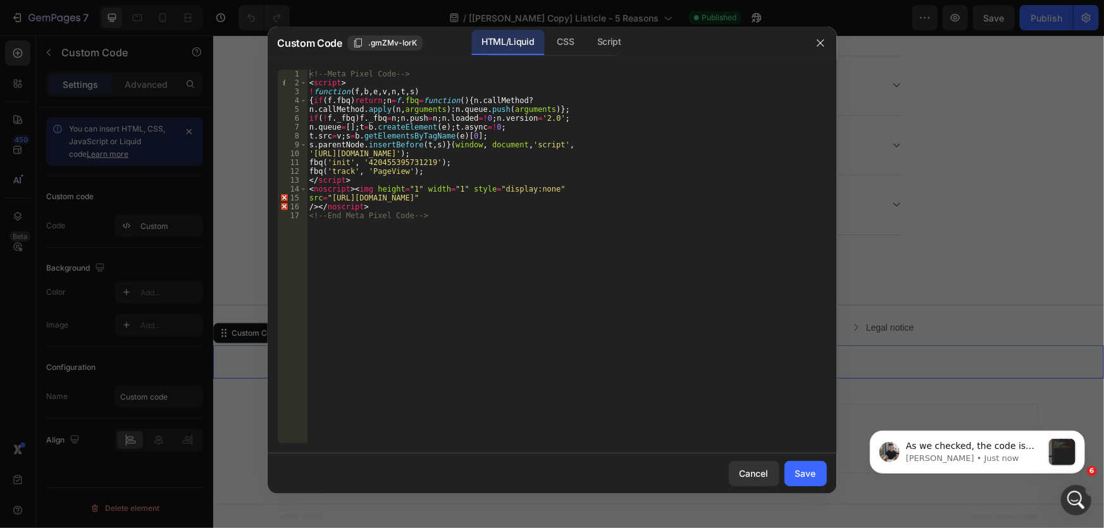
scroll to position [0, 0]
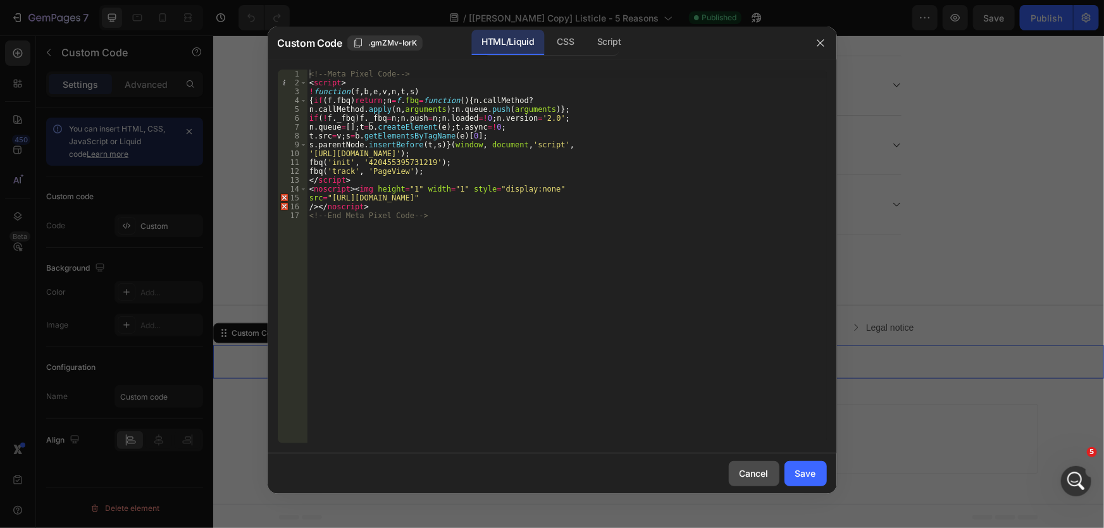
click at [758, 476] on div "Cancel" at bounding box center [754, 473] width 29 height 13
